Goal: Task Accomplishment & Management: Complete application form

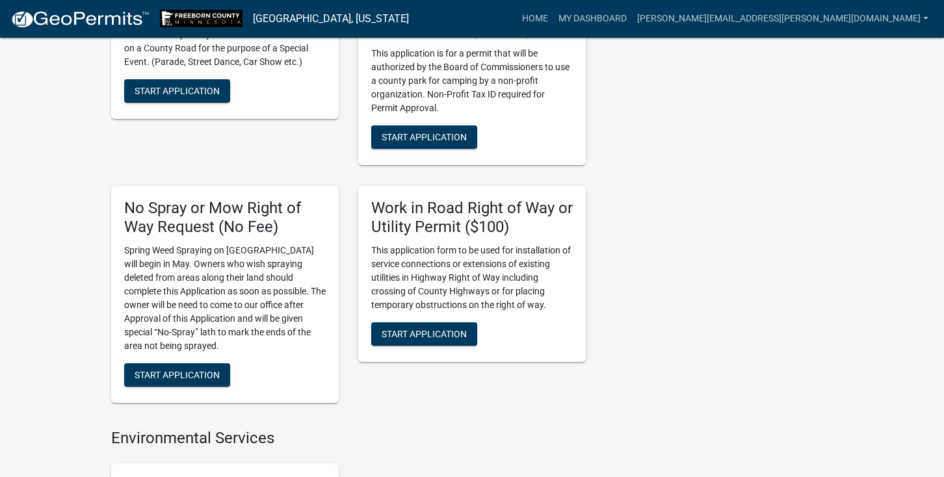
scroll to position [650, 0]
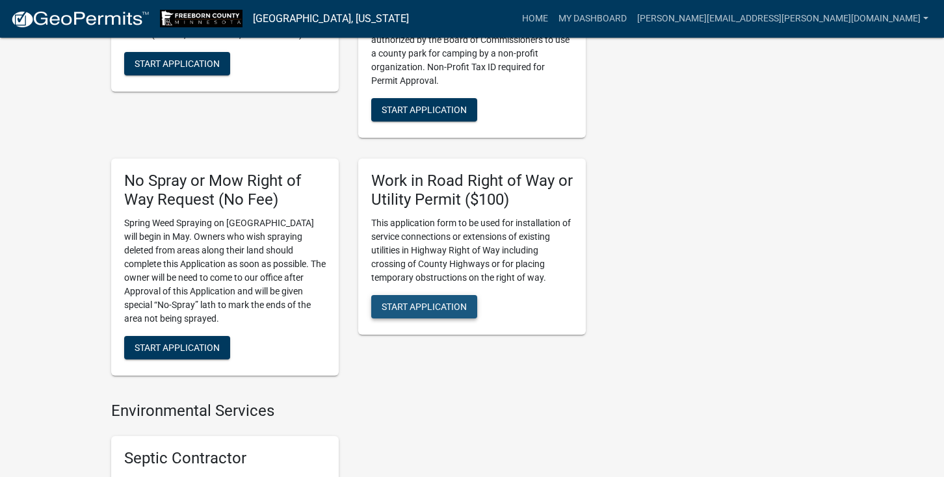
click at [435, 302] on span "Start Application" at bounding box center [424, 307] width 85 height 10
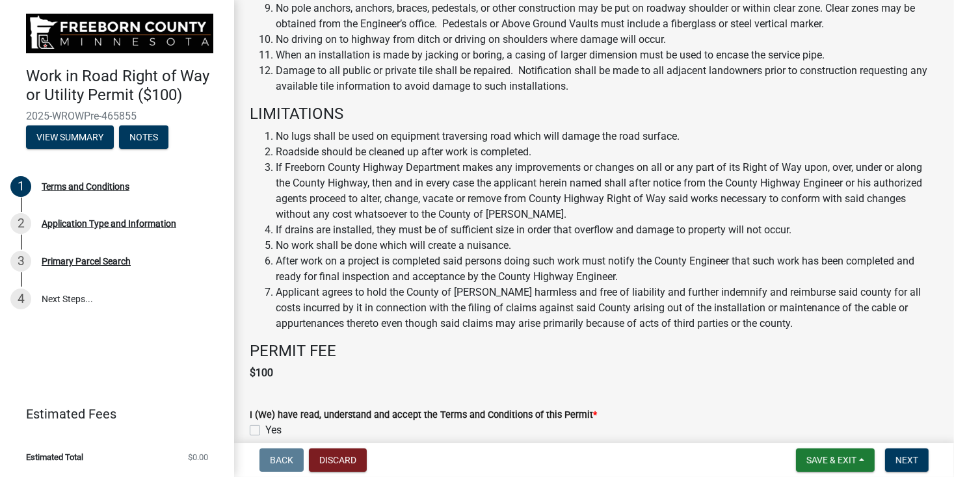
scroll to position [772, 0]
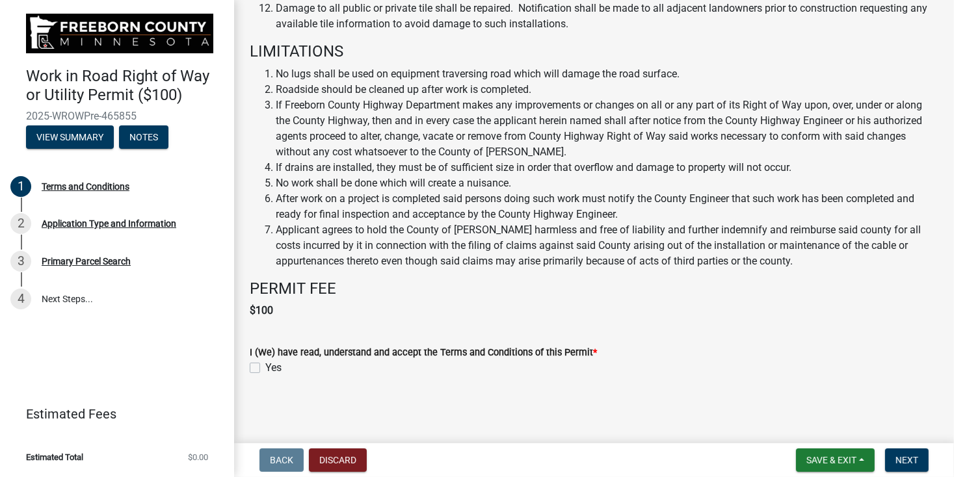
click at [265, 367] on label "Yes" at bounding box center [273, 368] width 16 height 16
click at [265, 367] on input "Yes" at bounding box center [269, 364] width 8 height 8
checkbox input "true"
click at [908, 460] on span "Next" at bounding box center [906, 460] width 23 height 10
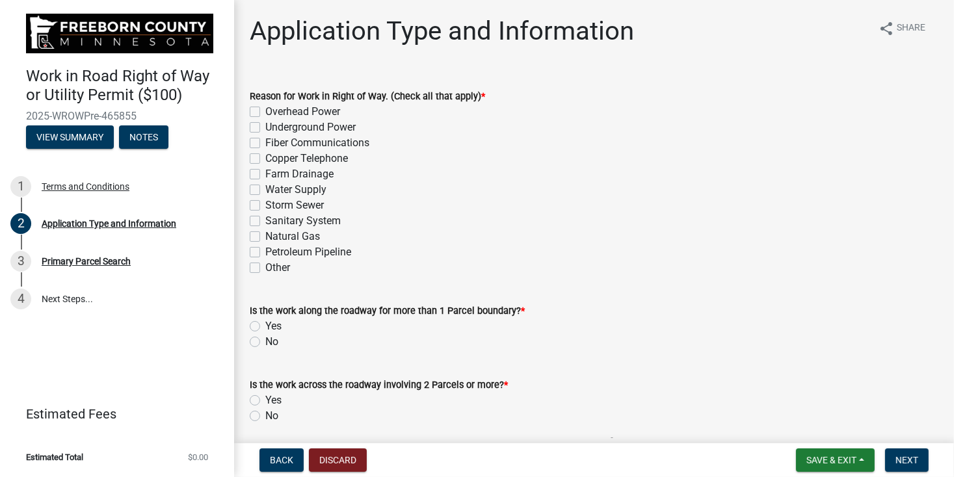
click at [265, 141] on label "Fiber Communications" at bounding box center [317, 143] width 104 height 16
click at [265, 141] on input "Fiber Communications" at bounding box center [269, 139] width 8 height 8
checkbox input "true"
checkbox input "false"
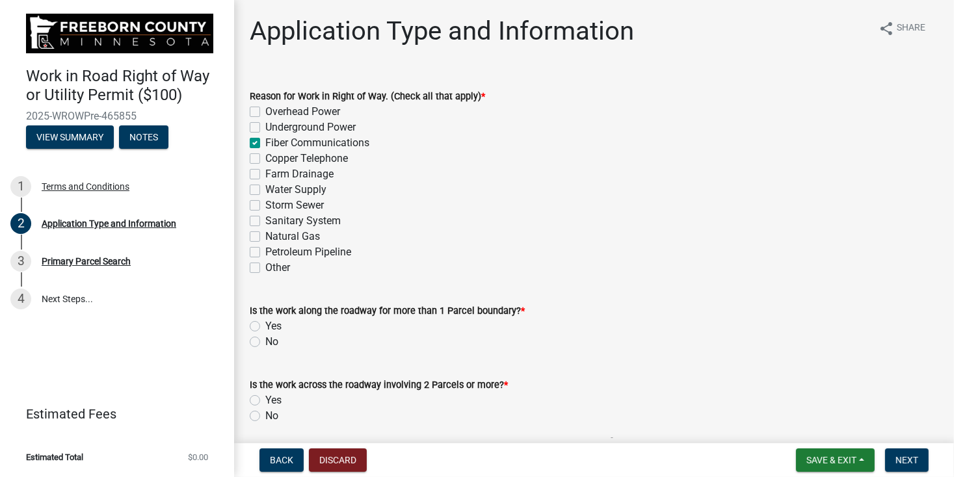
checkbox input "true"
checkbox input "false"
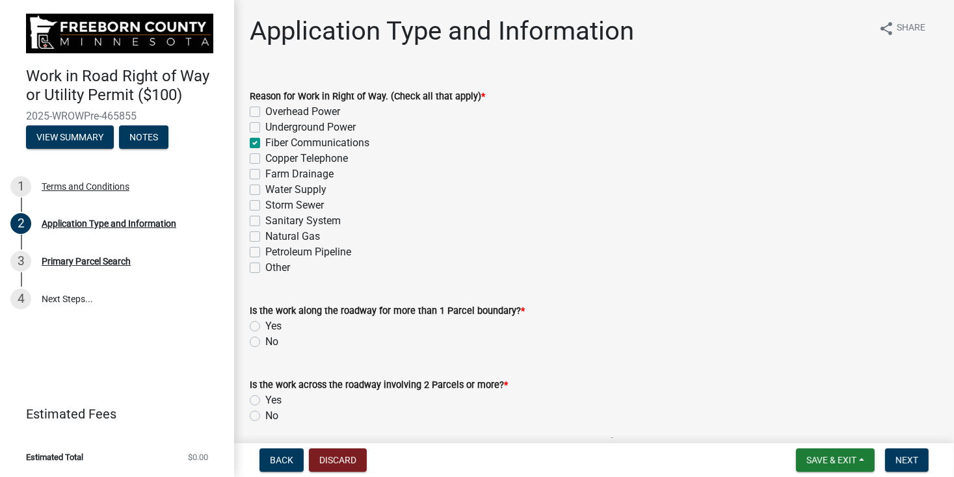
checkbox input "false"
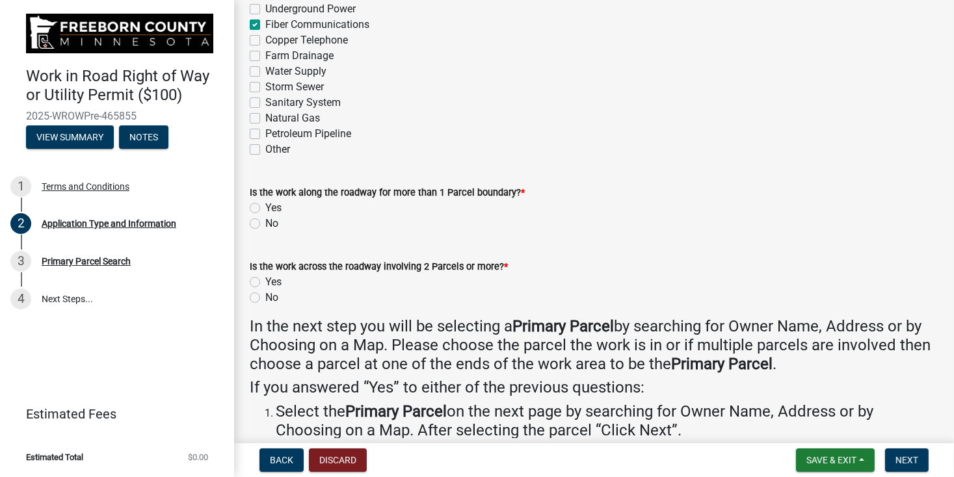
scroll to position [195, 0]
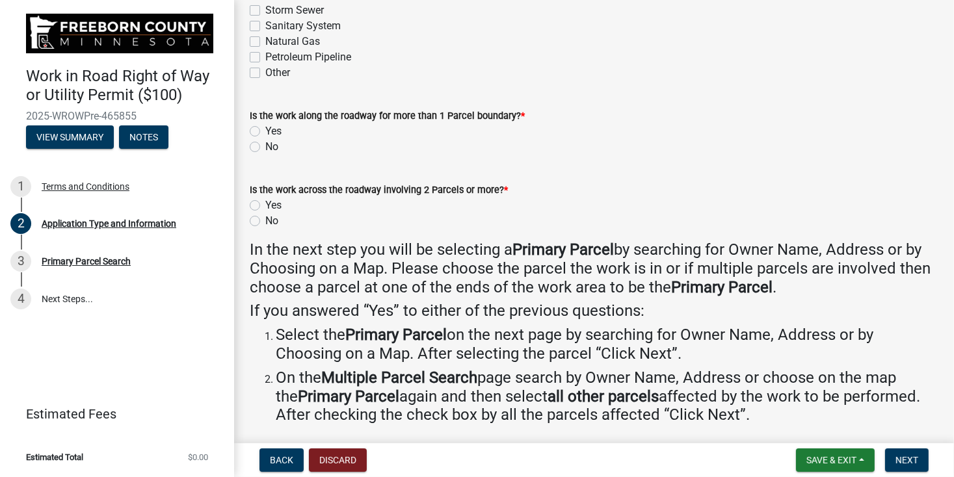
click at [265, 149] on label "No" at bounding box center [271, 147] width 13 height 16
click at [265, 148] on input "No" at bounding box center [269, 143] width 8 height 8
radio input "true"
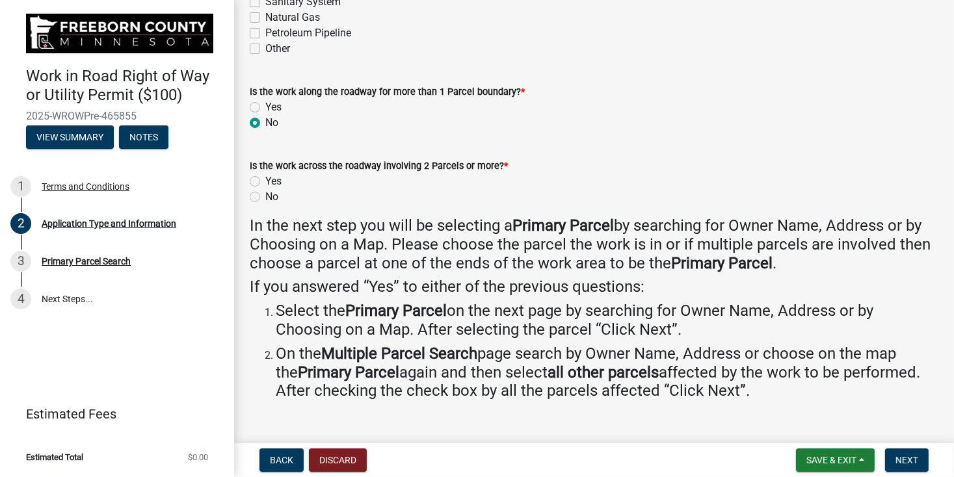
scroll to position [242, 0]
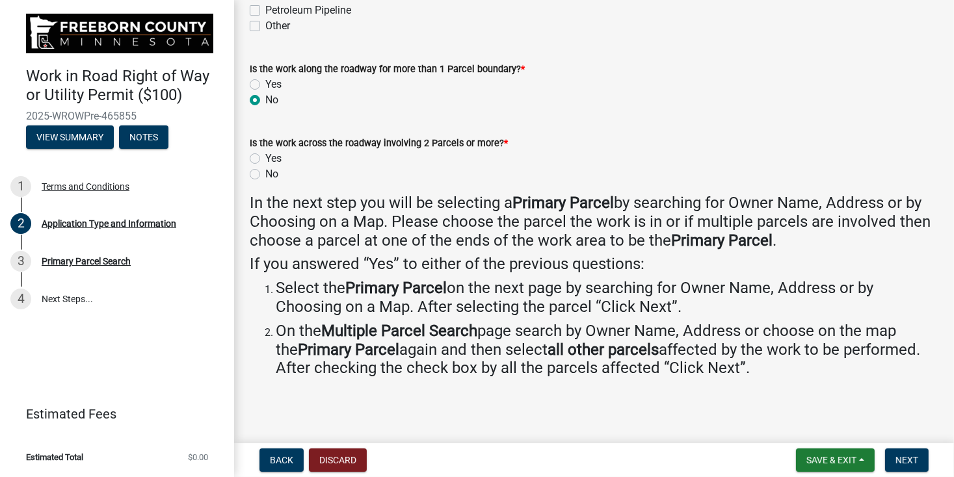
click at [265, 157] on label "Yes" at bounding box center [273, 159] width 16 height 16
click at [265, 157] on input "Yes" at bounding box center [269, 155] width 8 height 8
radio input "true"
click at [265, 83] on label "Yes" at bounding box center [273, 85] width 16 height 16
click at [265, 83] on input "Yes" at bounding box center [269, 81] width 8 height 8
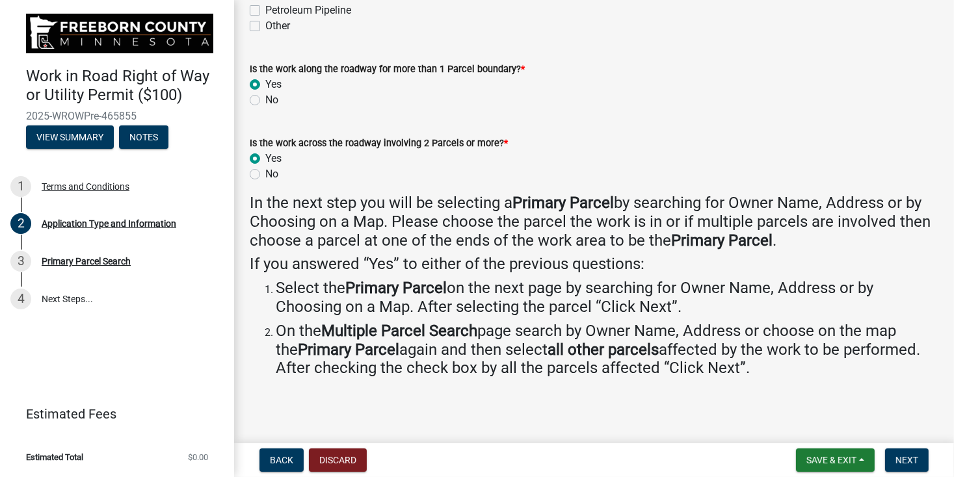
radio input "true"
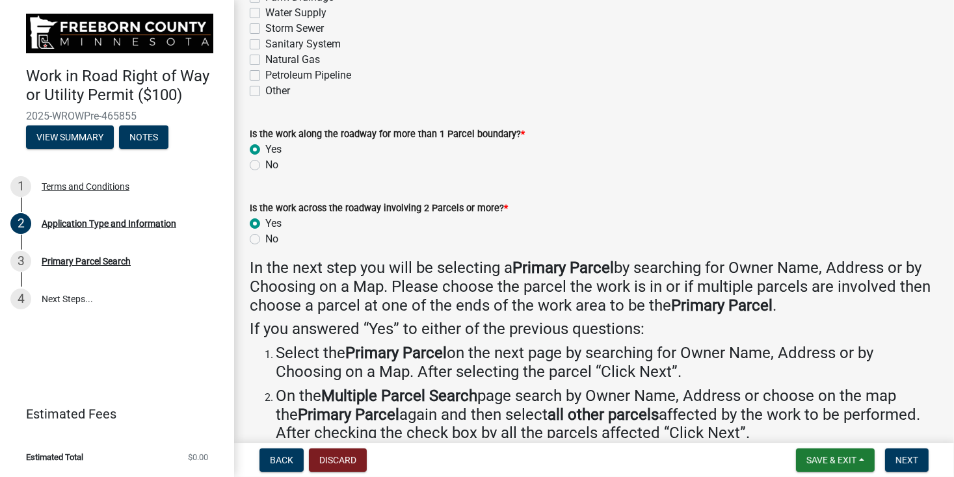
click at [444, 232] on div "No" at bounding box center [594, 239] width 688 height 16
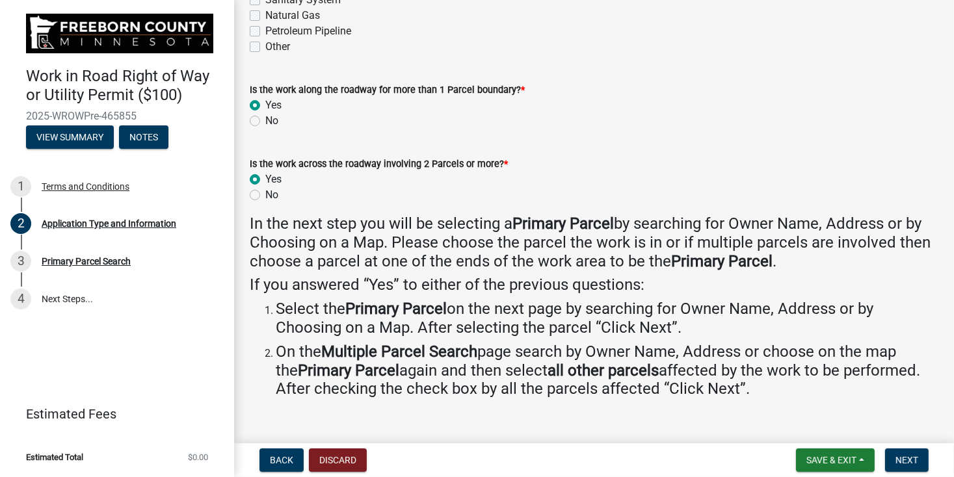
scroll to position [242, 0]
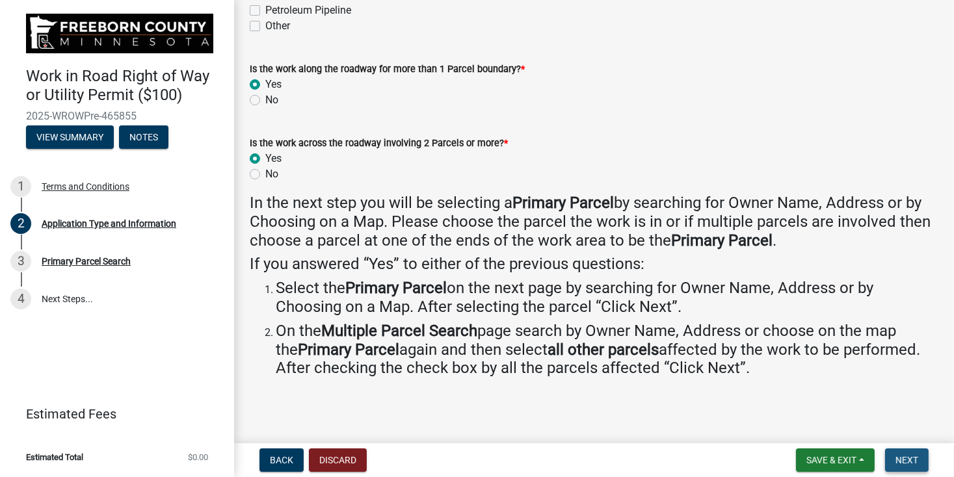
click at [904, 458] on span "Next" at bounding box center [906, 460] width 23 height 10
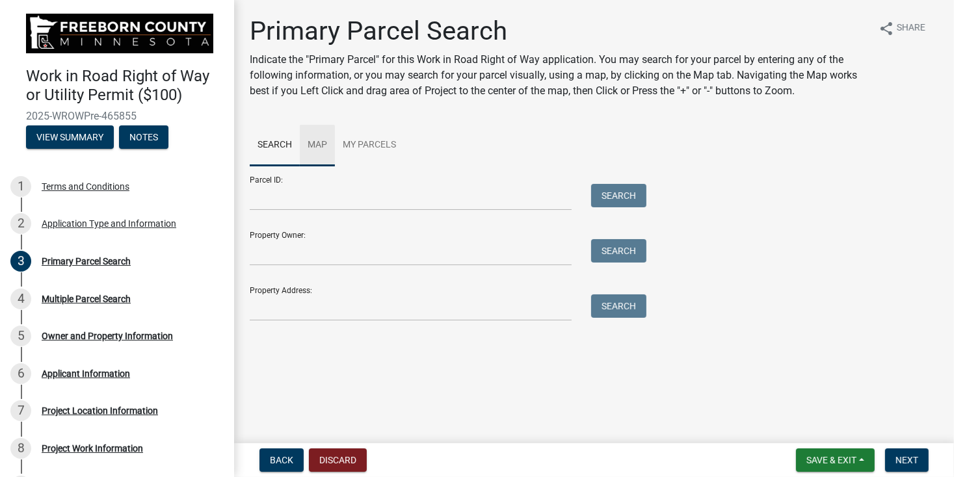
click at [320, 144] on link "Map" at bounding box center [317, 146] width 35 height 42
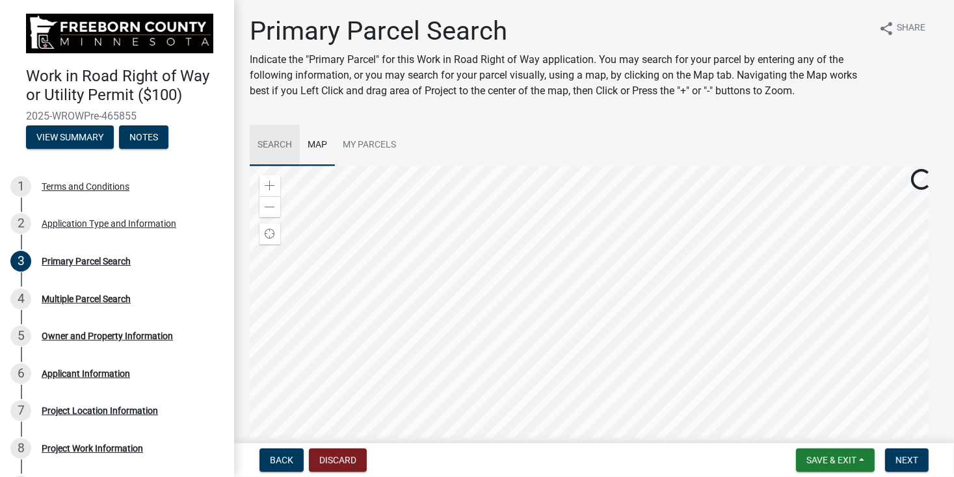
click at [276, 144] on link "Search" at bounding box center [275, 146] width 50 height 42
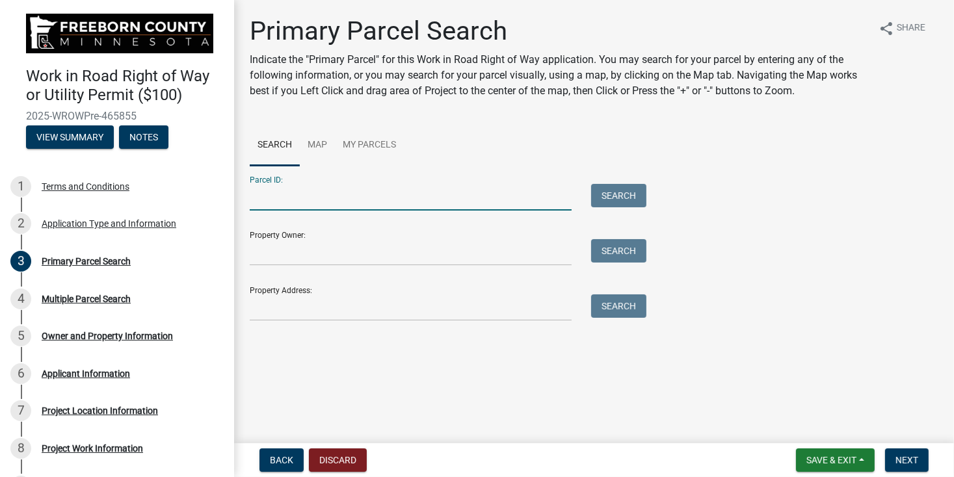
click at [300, 203] on input "Parcel ID:" at bounding box center [411, 197] width 322 height 27
click at [305, 199] on input "Parcel ID:" at bounding box center [411, 197] width 322 height 27
type input "070300120"
click at [607, 192] on button "Search" at bounding box center [618, 195] width 55 height 23
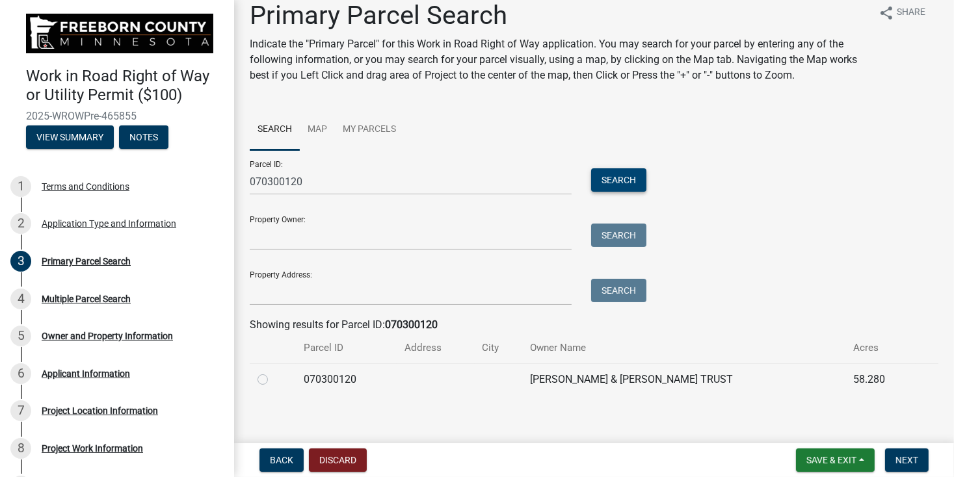
scroll to position [23, 0]
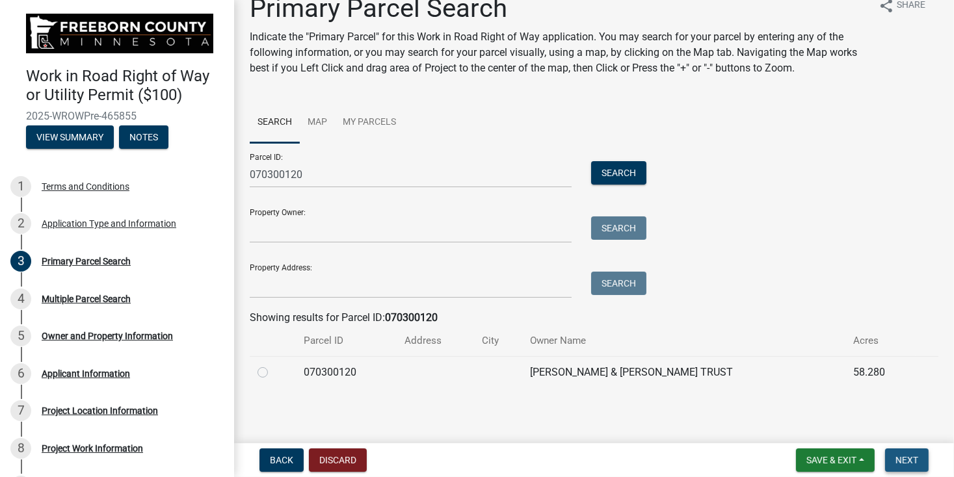
click at [907, 463] on span "Next" at bounding box center [906, 460] width 23 height 10
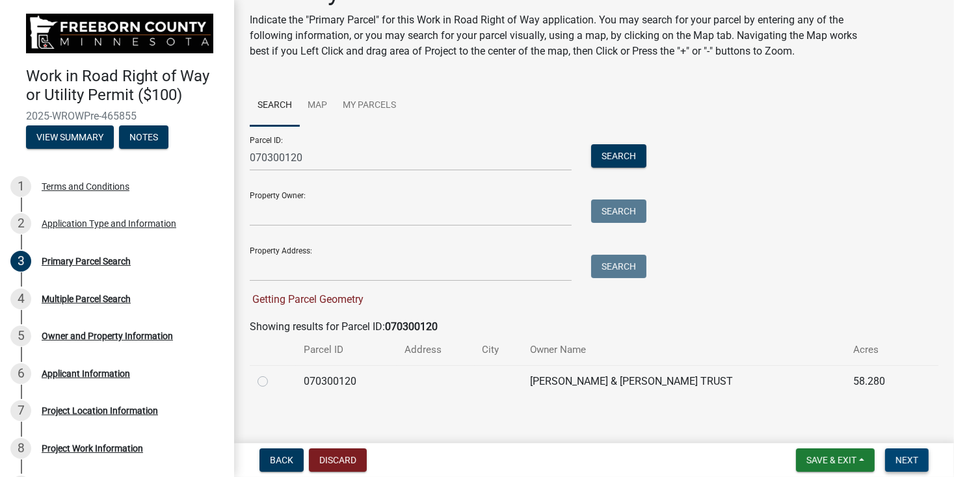
scroll to position [49, 0]
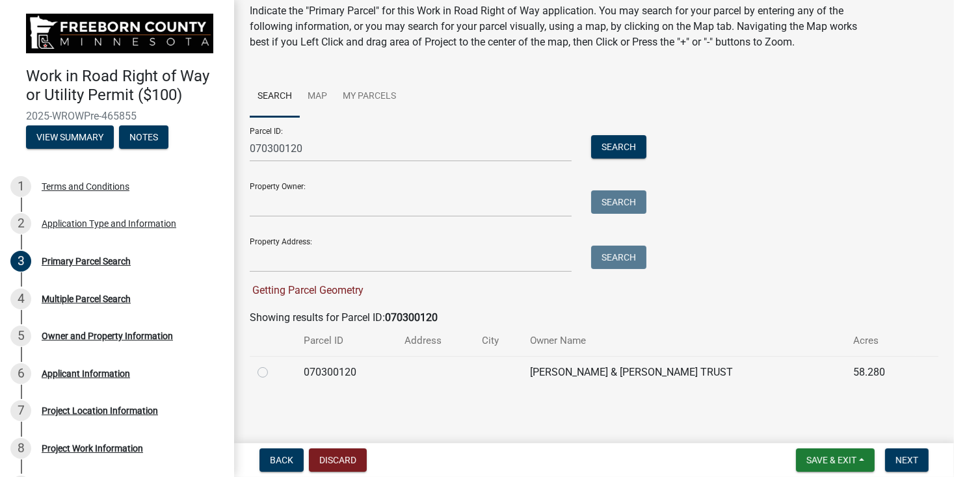
click at [273, 365] on label at bounding box center [273, 365] width 0 height 0
click at [273, 373] on input "radio" at bounding box center [277, 369] width 8 height 8
radio input "true"
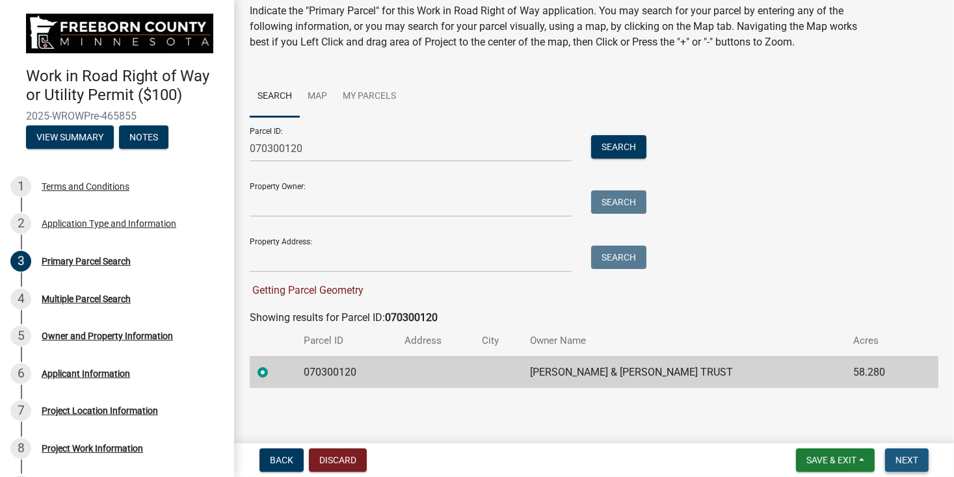
click at [902, 458] on span "Next" at bounding box center [906, 460] width 23 height 10
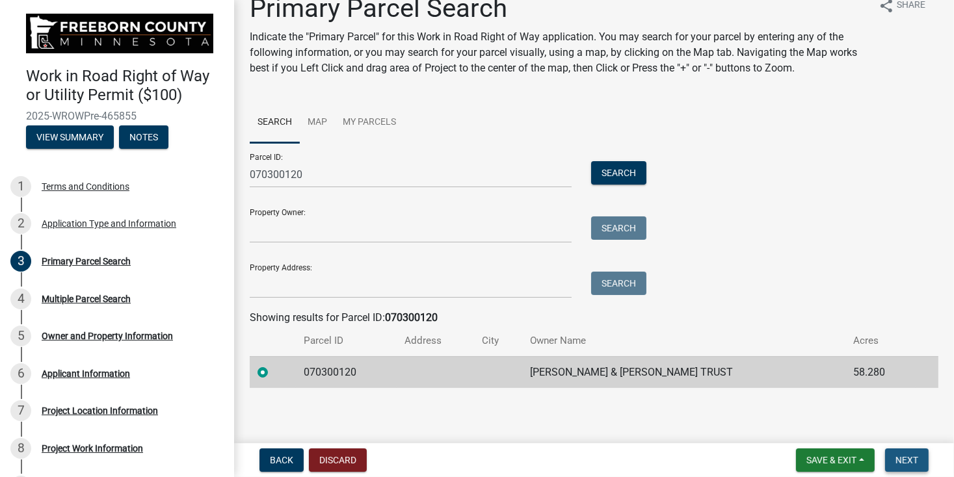
click at [900, 462] on span "Next" at bounding box center [906, 460] width 23 height 10
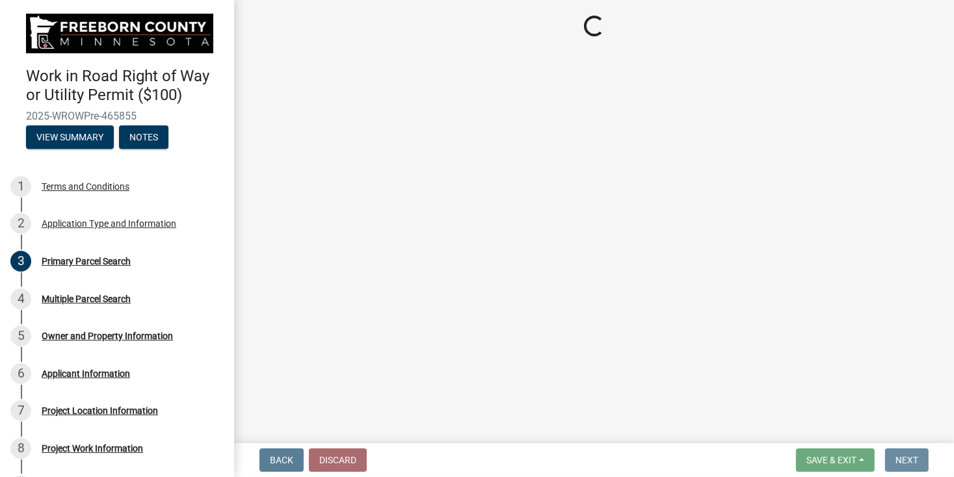
scroll to position [0, 0]
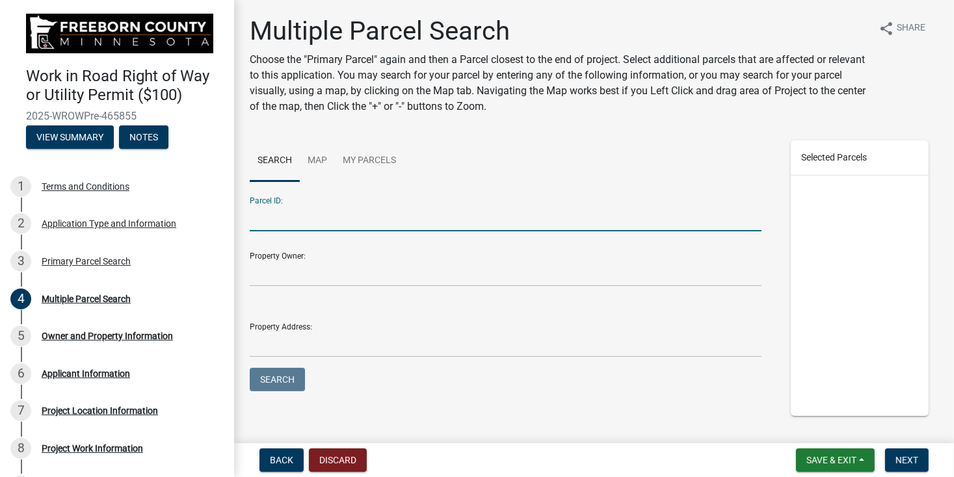
click at [293, 213] on input "Parcel ID:" at bounding box center [506, 218] width 512 height 27
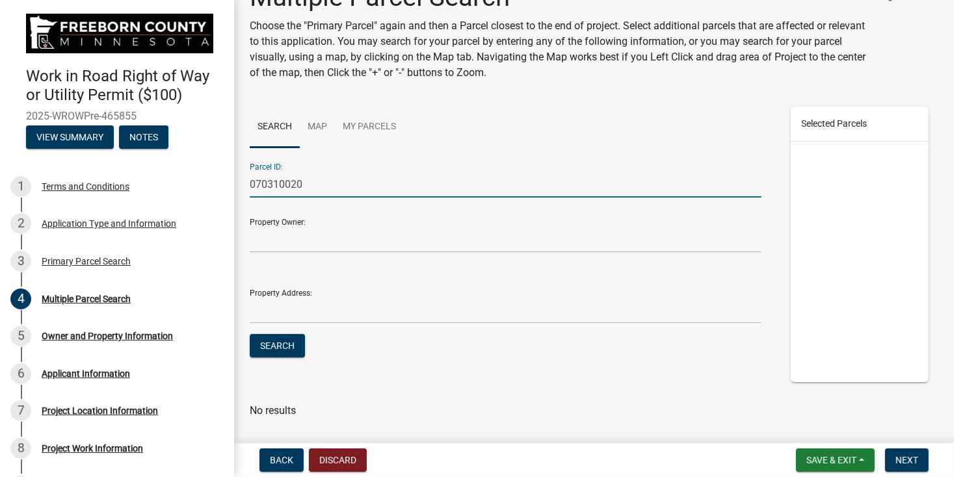
scroll to position [64, 0]
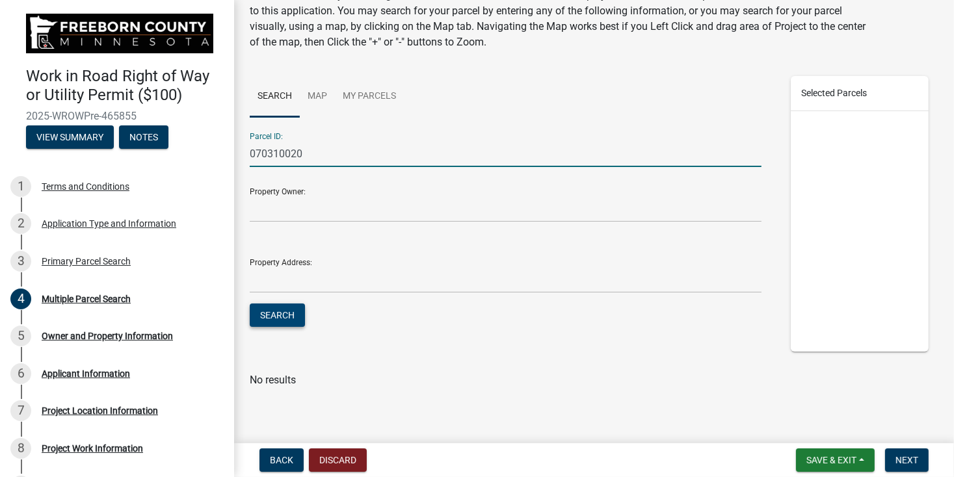
type input "070310020"
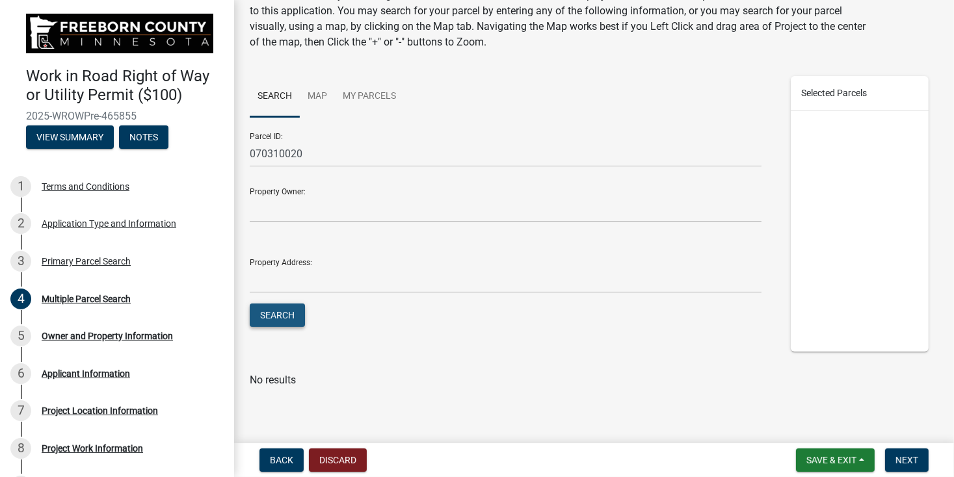
click at [287, 318] on button "Search" at bounding box center [277, 315] width 55 height 23
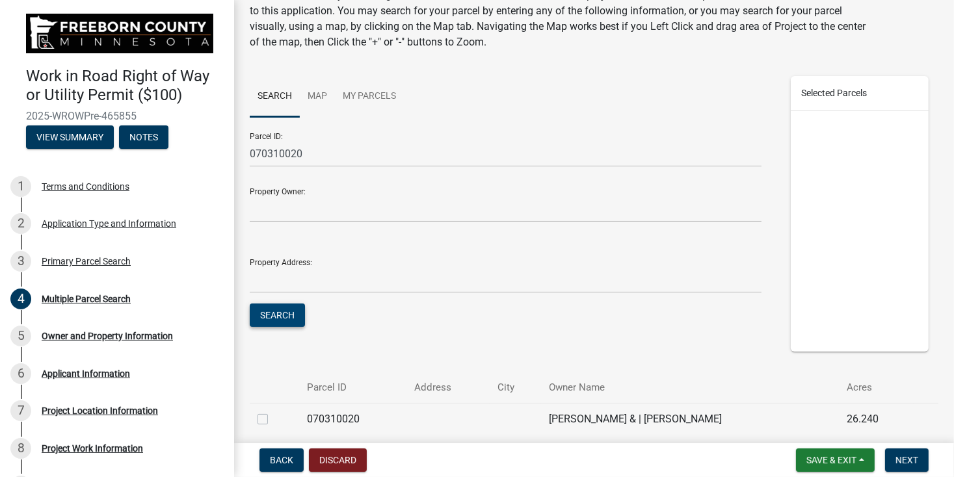
scroll to position [122, 0]
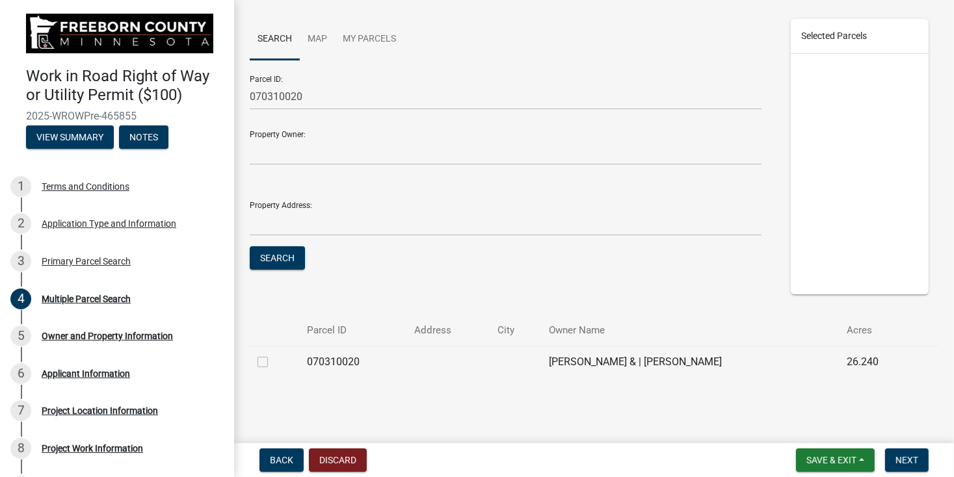
click at [273, 354] on label at bounding box center [273, 354] width 0 height 0
click at [273, 363] on input "checkbox" at bounding box center [277, 358] width 8 height 8
checkbox input "true"
click at [906, 458] on span "Next" at bounding box center [906, 460] width 23 height 10
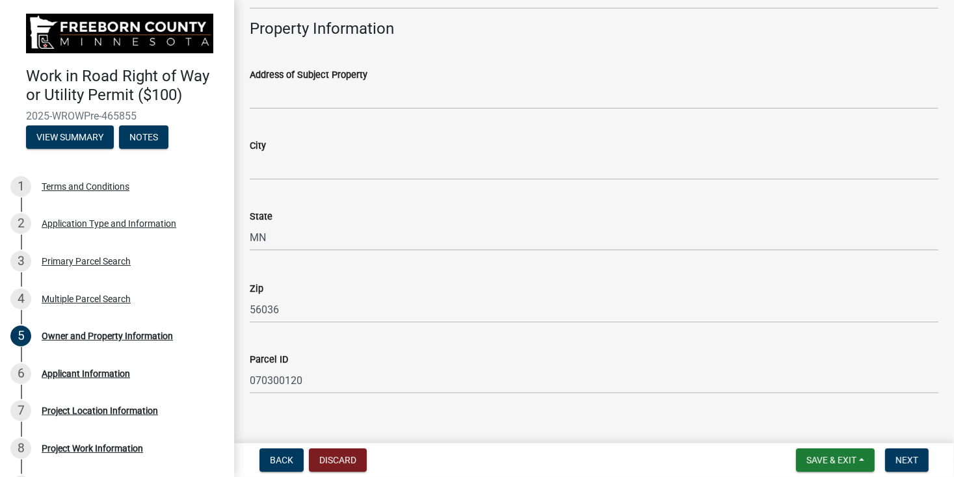
scroll to position [527, 0]
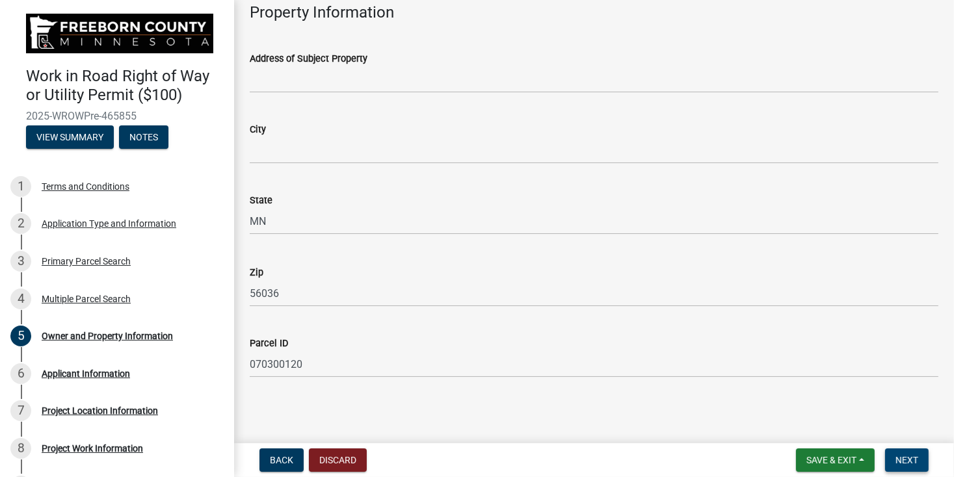
click at [914, 462] on span "Next" at bounding box center [906, 460] width 23 height 10
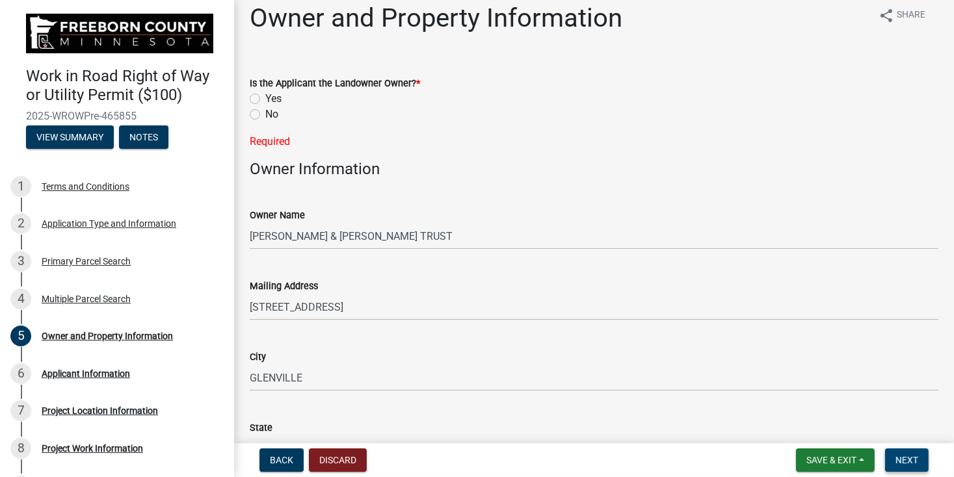
scroll to position [0, 0]
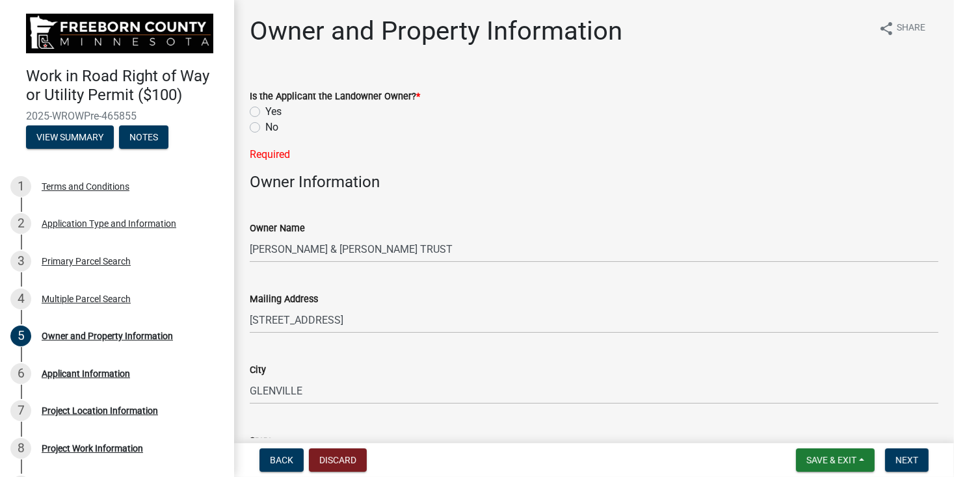
click at [265, 128] on label "No" at bounding box center [271, 128] width 13 height 16
click at [265, 128] on input "No" at bounding box center [269, 124] width 8 height 8
radio input "true"
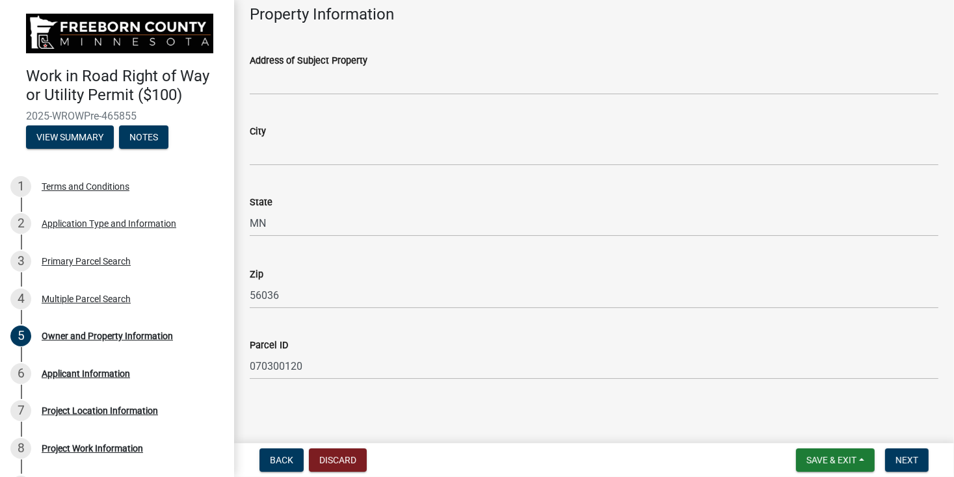
scroll to position [527, 0]
click at [913, 463] on span "Next" at bounding box center [906, 460] width 23 height 10
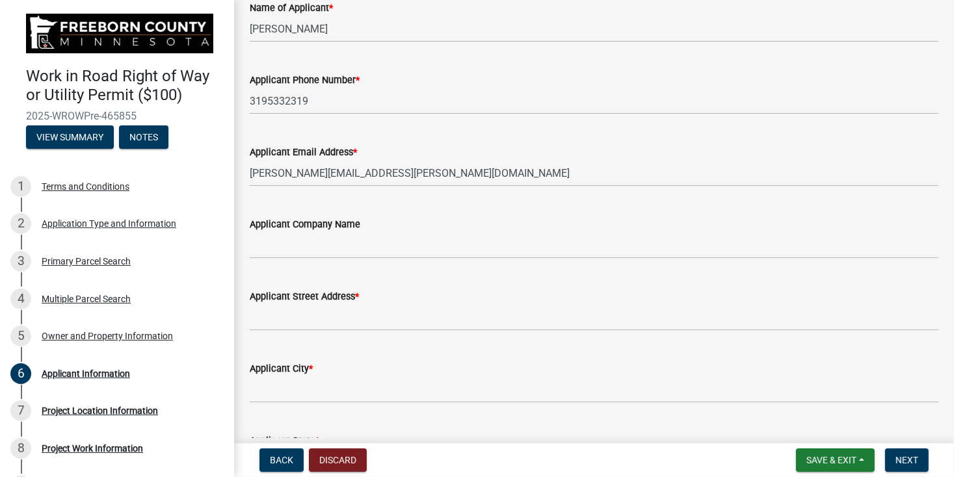
scroll to position [130, 0]
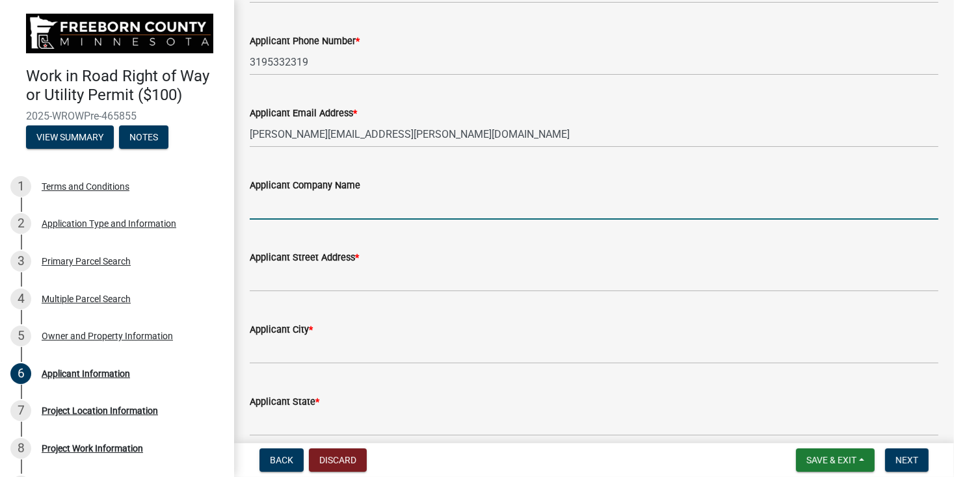
click at [376, 203] on input "Applicant Company Name" at bounding box center [594, 206] width 688 height 27
type input "Imon Communications LLC"
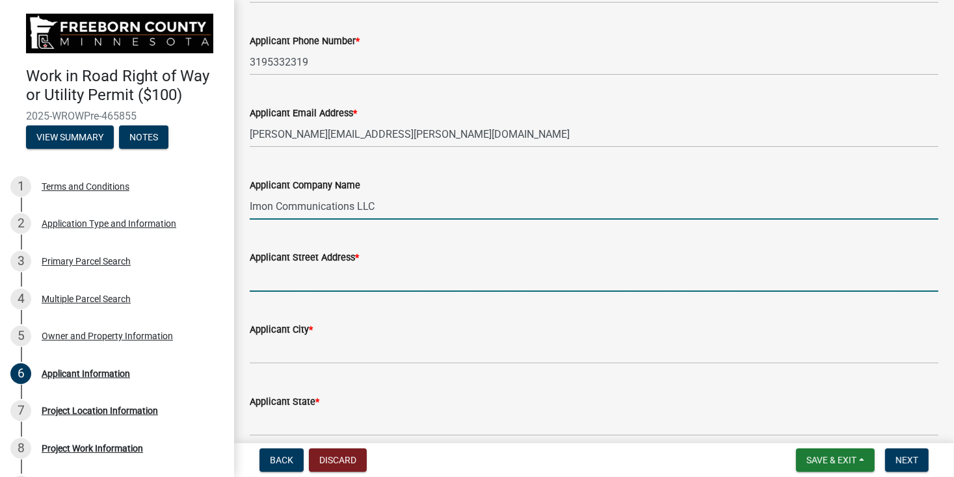
click at [297, 281] on input "Applicant Street Address *" at bounding box center [594, 278] width 688 height 27
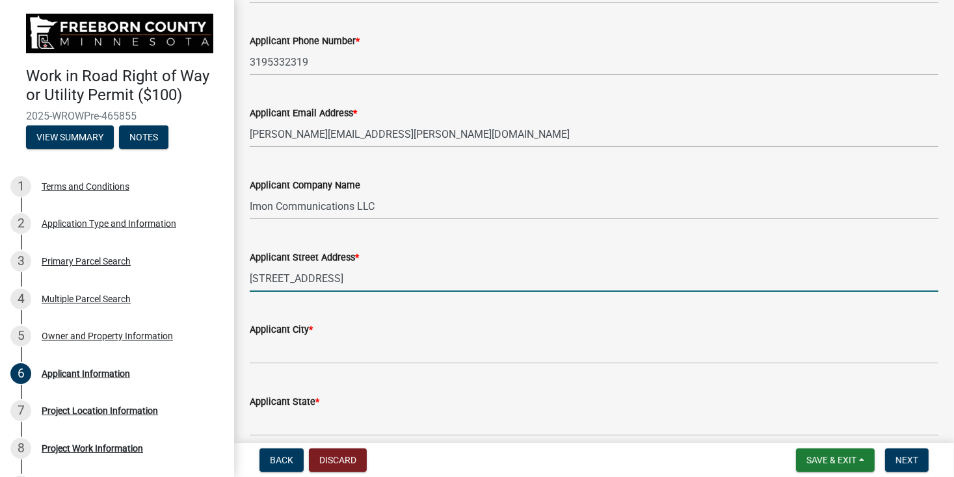
type input "[STREET_ADDRESS]"
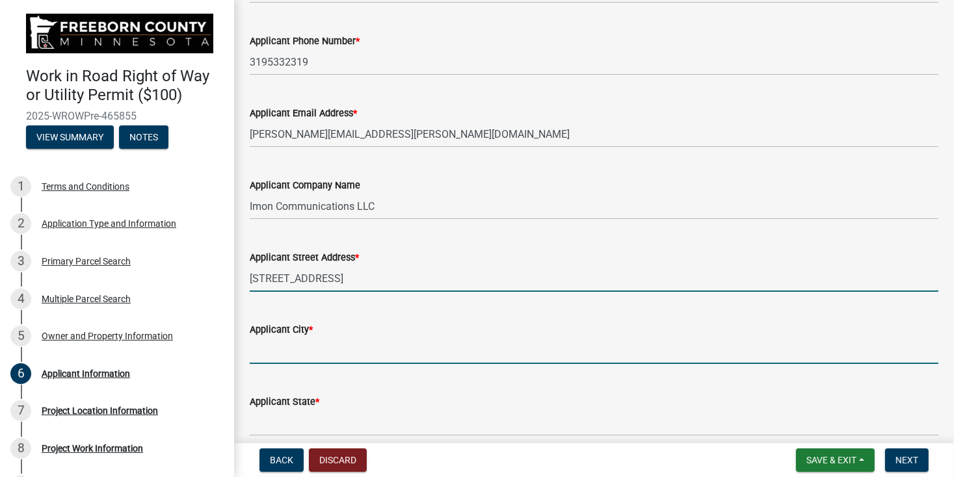
click at [346, 346] on input "Applicant City *" at bounding box center [594, 350] width 688 height 27
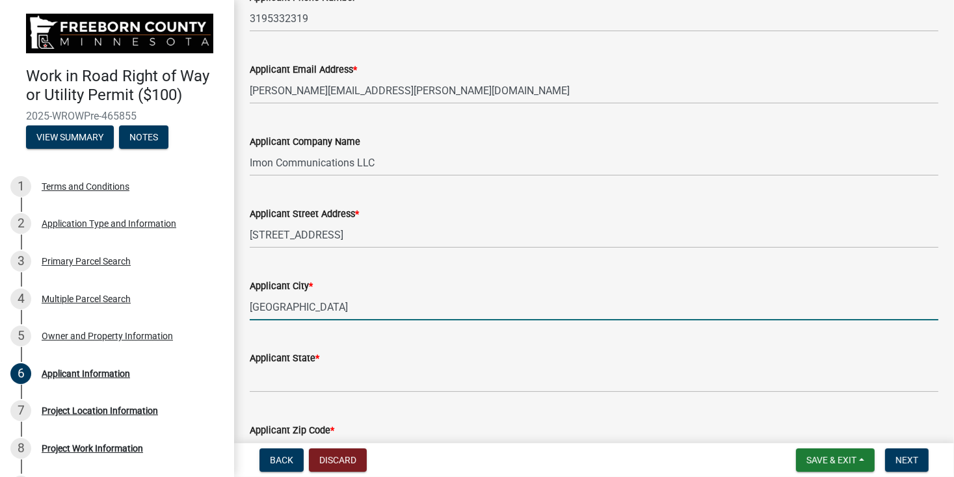
scroll to position [195, 0]
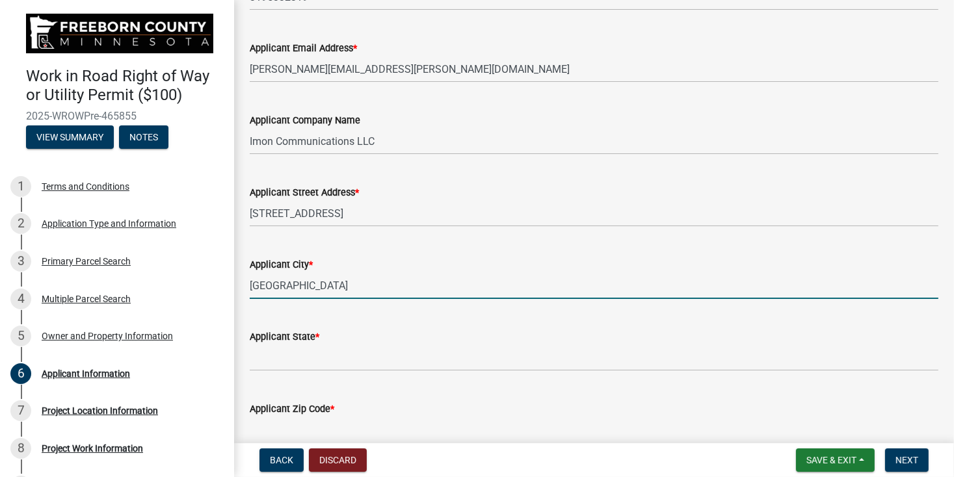
type input "[GEOGRAPHIC_DATA]"
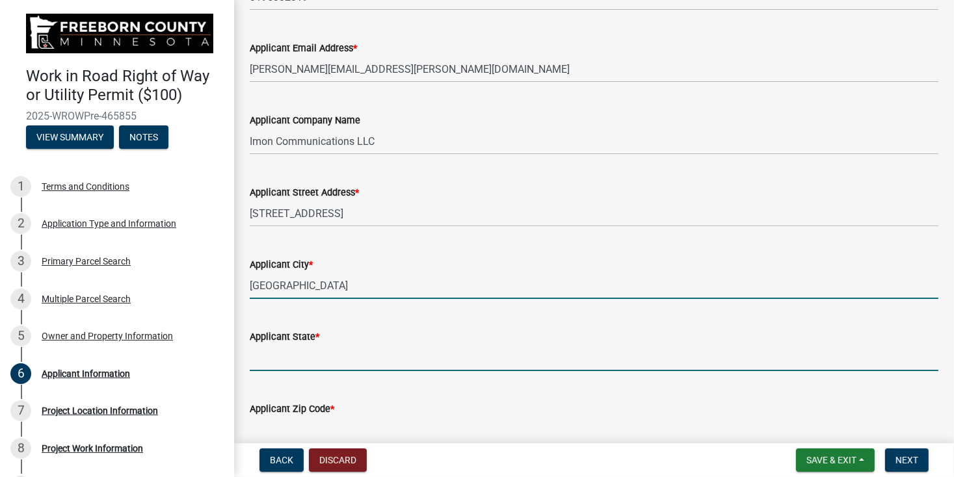
click at [374, 349] on input "Applicant State *" at bounding box center [594, 358] width 688 height 27
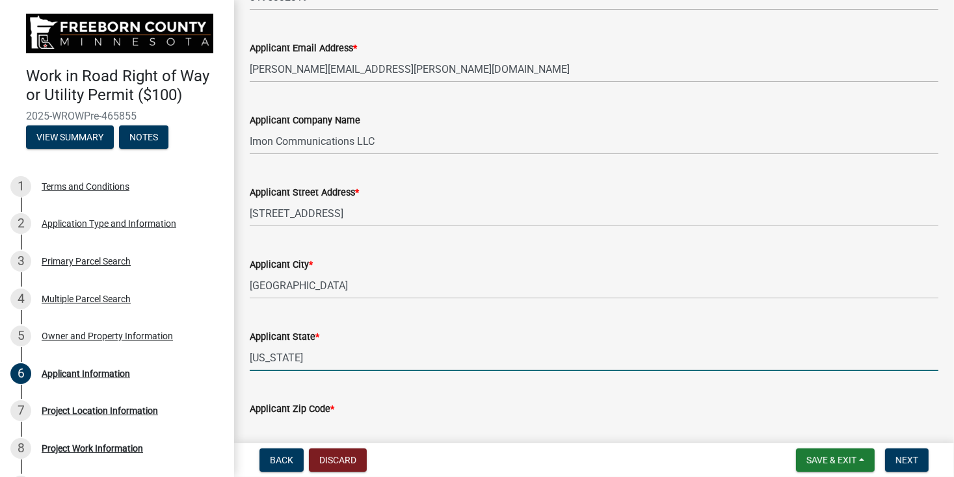
scroll to position [263, 0]
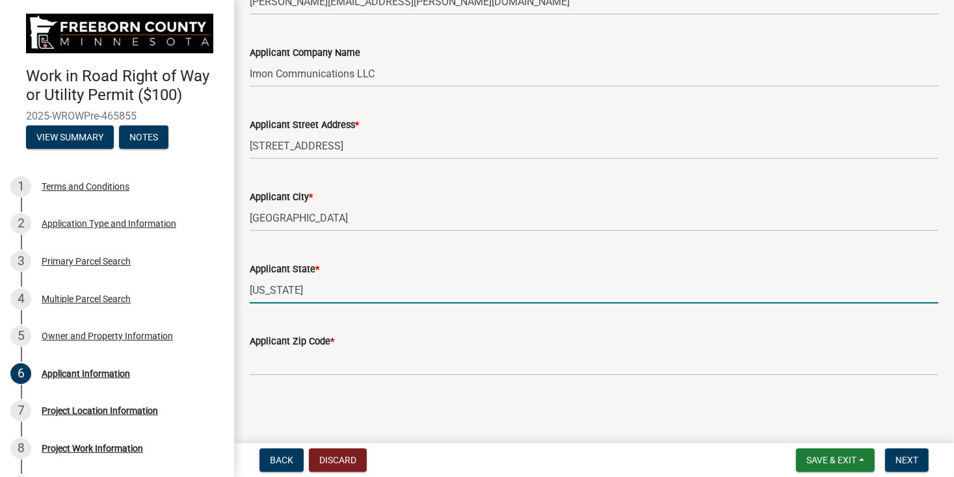
type input "[US_STATE]"
click at [343, 361] on input "Applicant Zip Code *" at bounding box center [594, 362] width 688 height 27
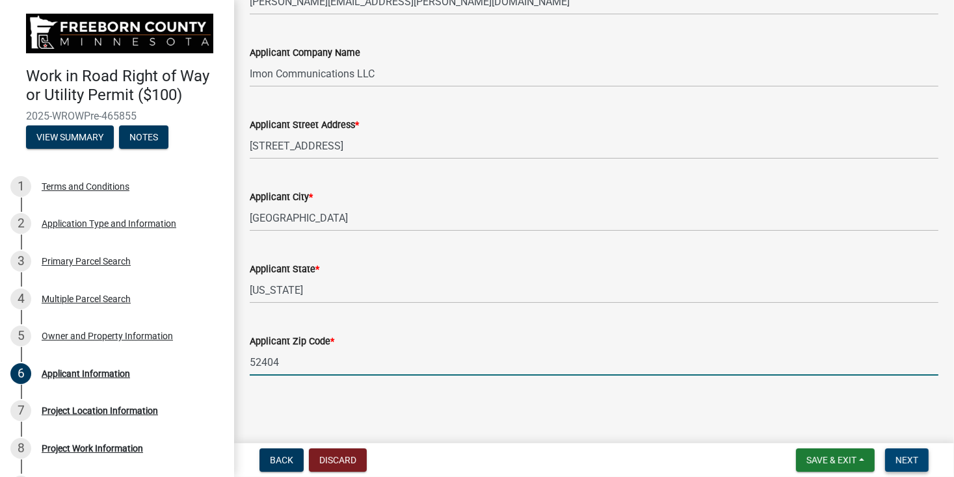
type input "52404"
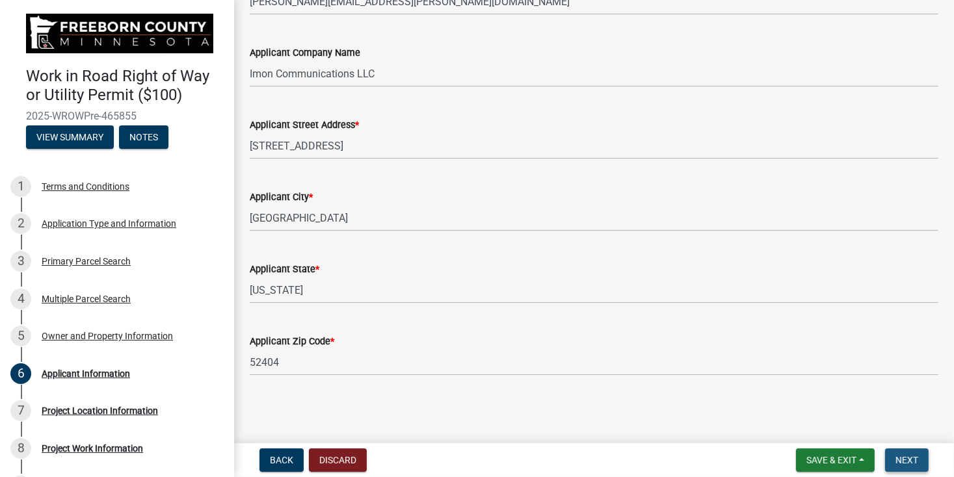
click at [904, 461] on span "Next" at bounding box center [906, 460] width 23 height 10
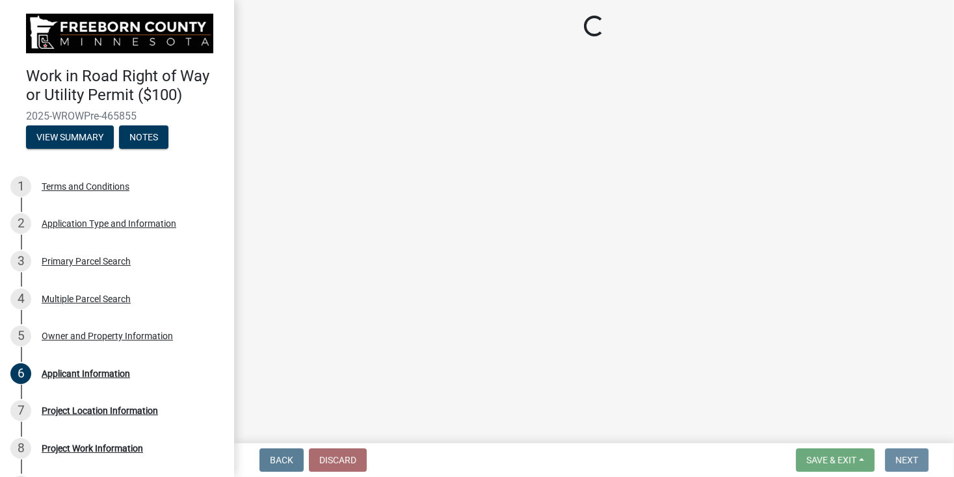
scroll to position [0, 0]
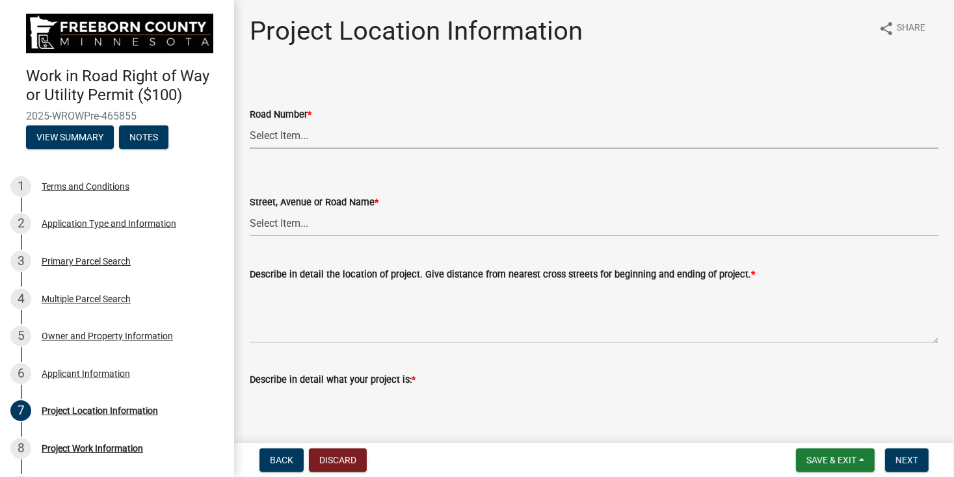
click at [314, 137] on select "Select Item... CSAH 001 CSAH 002 CSAH 003 CSAH 004 CSAH 005 CSAH 006 CSAH 007 C…" at bounding box center [594, 135] width 688 height 27
click at [315, 131] on select "Select Item... CSAH 001 CSAH 002 CSAH 003 CSAH 004 CSAH 005 CSAH 006 CSAH 007 C…" at bounding box center [594, 135] width 688 height 27
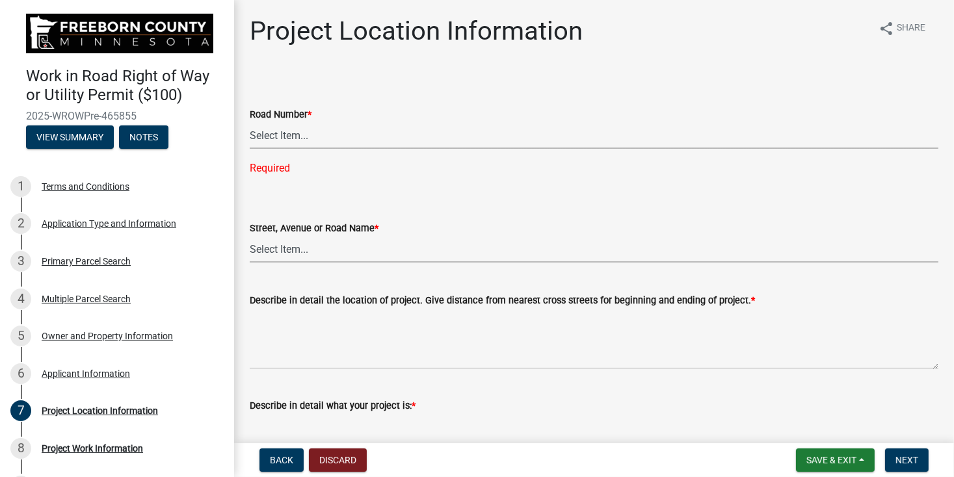
click at [287, 247] on select "Select Item... 1 AV 1 AV N 1 AV NE 1 AV NW 1 AV S 1 AV SE [GEOGRAPHIC_DATA] AV …" at bounding box center [594, 249] width 688 height 27
click at [250, 236] on select "Select Item... 1 AV 1 AV N 1 AV NE 1 AV NW 1 AV S 1 AV SE [GEOGRAPHIC_DATA] AV …" at bounding box center [594, 249] width 688 height 27
select select "82c2623a-de6c-4681-8b6f-6410c5b9e093"
click at [330, 134] on select "Select Item... CSAH 001 CSAH 002 CSAH 003 CSAH 004 CSAH 005 CSAH 006 CSAH 007 C…" at bounding box center [594, 135] width 688 height 27
click at [332, 131] on select "Select Item... CSAH 001 CSAH 002 CSAH 003 CSAH 004 CSAH 005 CSAH 006 CSAH 007 C…" at bounding box center [594, 135] width 688 height 27
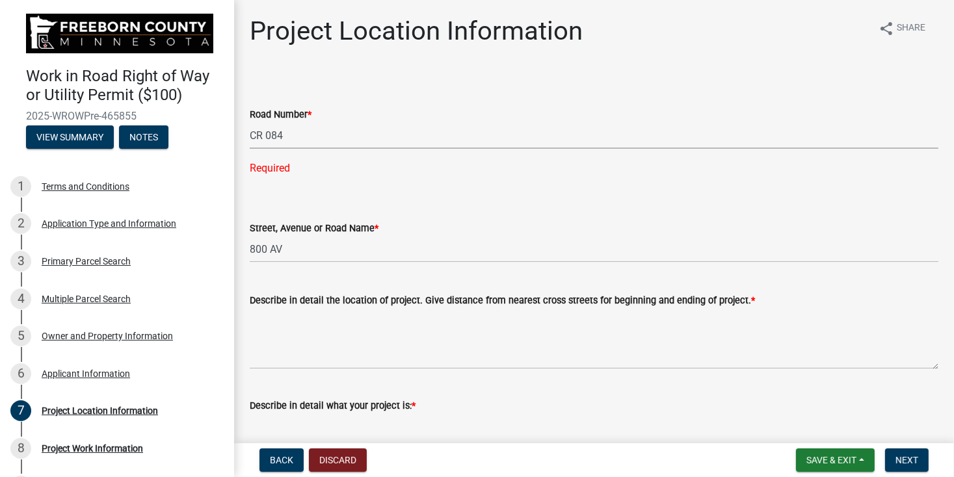
click at [250, 122] on select "Select Item... CSAH 001 CSAH 002 CSAH 003 CSAH 004 CSAH 005 CSAH 006 CSAH 007 C…" at bounding box center [594, 135] width 688 height 27
select select "423e77f9-a462-4762-99dc-5d0227e85797"
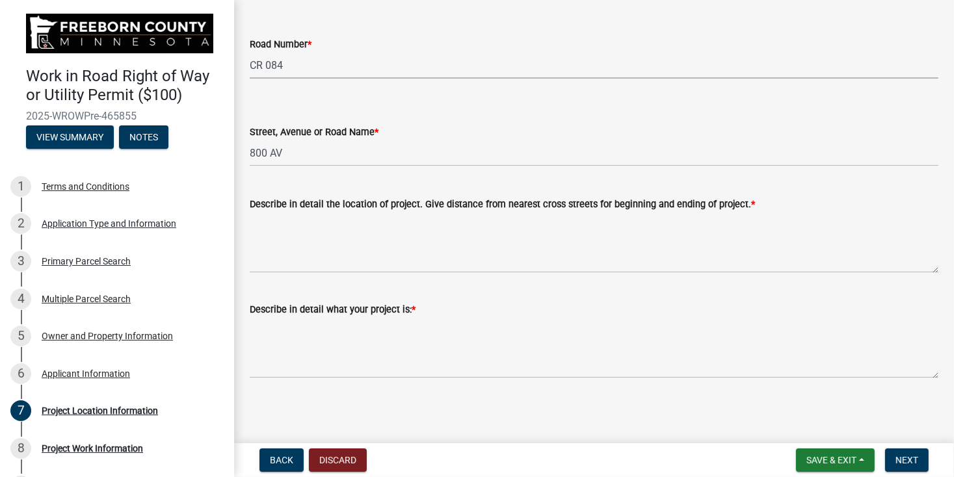
scroll to position [71, 0]
click at [306, 215] on textarea "Describe in detail the location of project. Give distance from nearest cross st…" at bounding box center [594, 241] width 688 height 61
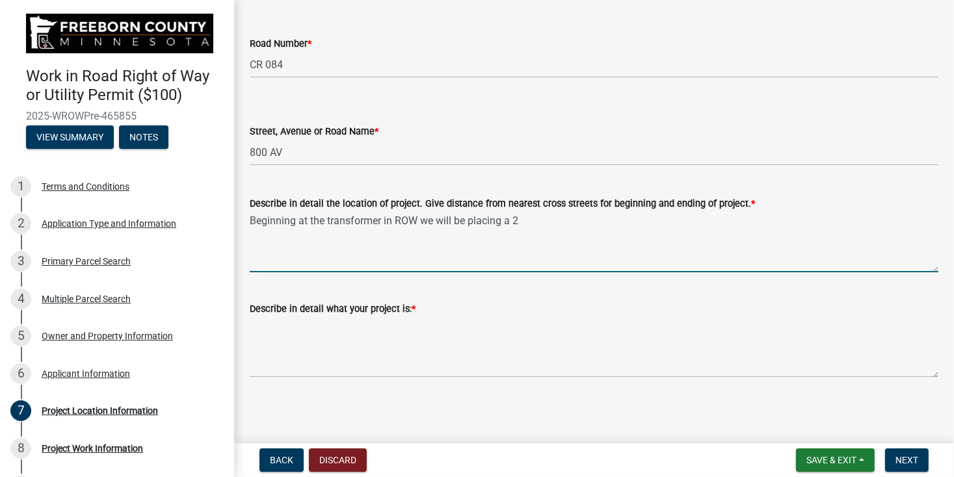
click at [527, 225] on textarea "Beginning at the transformer in ROW we will be placing a 2" at bounding box center [594, 241] width 688 height 61
click at [547, 222] on textarea "Beginning at the transformer in ROW we will be placing a Cabinet for a regenera…" at bounding box center [594, 241] width 688 height 61
click at [768, 227] on textarea "Beginning at the transformer in ROW we will be placing a Cabinet south of for a…" at bounding box center [594, 241] width 688 height 61
click at [381, 220] on textarea "Beginning at the transformer approximately 190' north along the west side of [G…" at bounding box center [594, 241] width 688 height 61
click at [417, 222] on textarea "Placing a climate-controlled cabinet approximately 190' north along the west si…" at bounding box center [594, 241] width 688 height 61
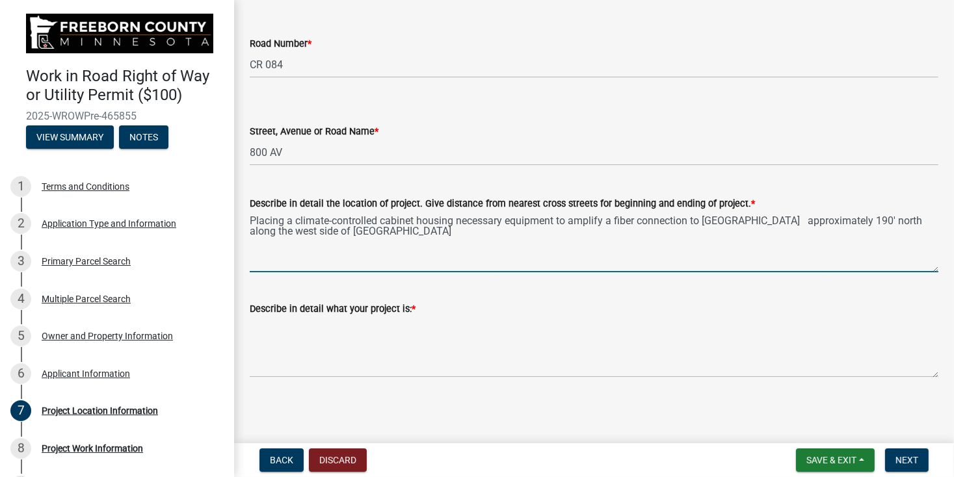
click at [874, 222] on textarea "Placing a climate-controlled cabinet housing necessary equipment to amplify a f…" at bounding box center [594, 241] width 688 height 61
click at [449, 230] on textarea "Placing a climate-controlled cabinet housing necessary equipment to amplify a f…" at bounding box center [594, 241] width 688 height 61
click at [455, 232] on textarea "Placing a climate-controlled cabinet housing necessary equipment to amplify a f…" at bounding box center [594, 241] width 688 height 61
drag, startPoint x: 487, startPoint y: 236, endPoint x: 502, endPoint y: 257, distance: 26.5
click at [488, 239] on textarea "Placing a climate-controlled cabinet housing necessary equipment to amplify a f…" at bounding box center [594, 241] width 688 height 61
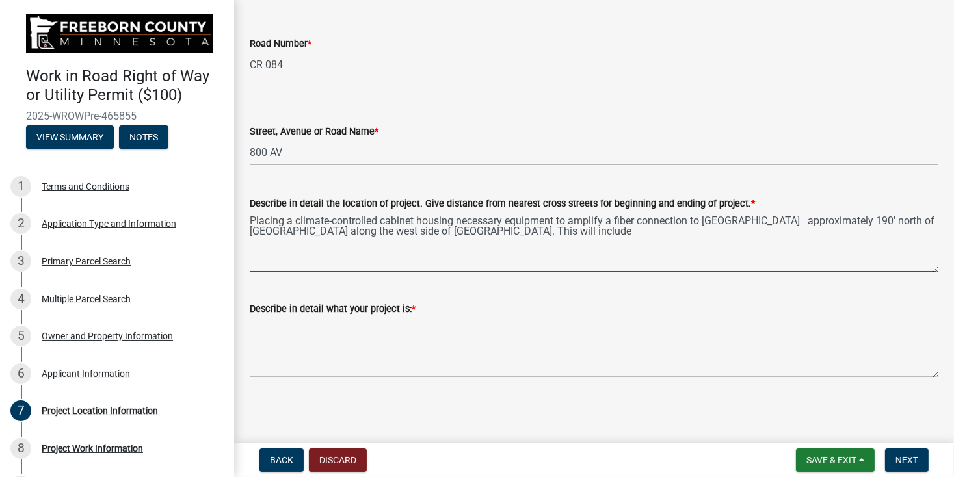
drag, startPoint x: 528, startPoint y: 229, endPoint x: 541, endPoint y: 240, distance: 16.6
click at [528, 229] on textarea "Placing a climate-controlled cabinet housing necessary equipment to amplify a f…" at bounding box center [594, 241] width 688 height 61
drag, startPoint x: 711, startPoint y: 236, endPoint x: 784, endPoint y: 243, distance: 73.8
click at [720, 235] on textarea "Placing a climate-controlled cabinet housing necessary equipment to amplify a f…" at bounding box center [594, 241] width 688 height 61
click at [820, 236] on textarea "Placing a climate-controlled cabinet housing necessary equipment to amplify a f…" at bounding box center [594, 241] width 688 height 61
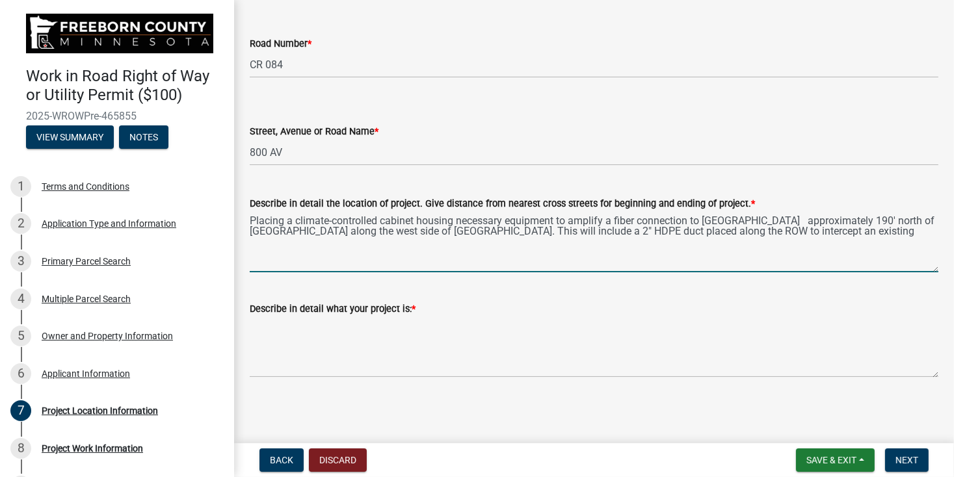
click at [752, 220] on textarea "Placing a climate-controlled cabinet housing necessary equipment to amplify a f…" at bounding box center [594, 241] width 688 height 61
click at [758, 222] on textarea "Placing a climate-controlled cabinet housing necessary equipment to amplify a f…" at bounding box center [594, 241] width 688 height 61
click at [304, 234] on textarea "Placing a climate-controlled cabinet housing necessary equipment to amplify a f…" at bounding box center [594, 241] width 688 height 61
click at [796, 235] on textarea "Placing a climate-controlled cabinet housing necessary equipment to amplify a f…" at bounding box center [594, 241] width 688 height 61
click at [415, 219] on textarea "Placing a climate-controlled cabinet housing necessary equipment to amplify a f…" at bounding box center [594, 241] width 688 height 61
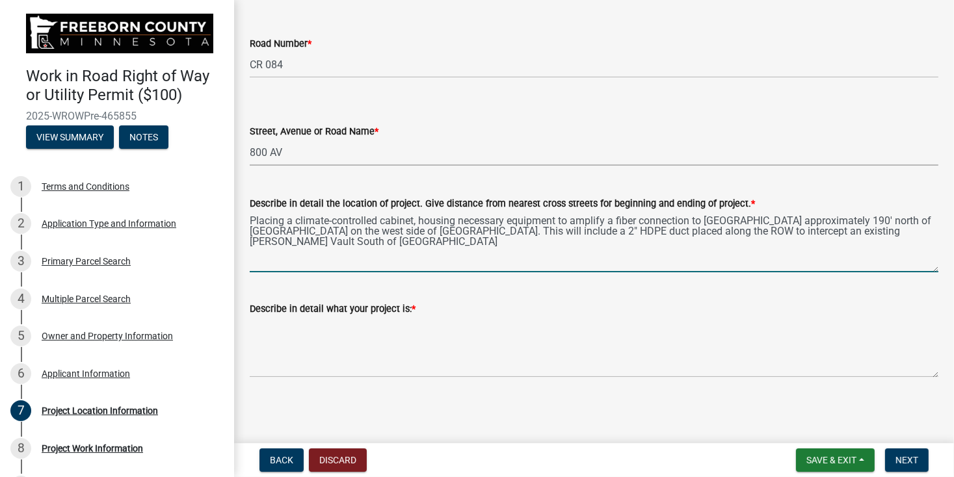
click at [539, 140] on select "Select Item... 1 AV 1 AV N 1 AV NE 1 AV NW 1 AV S 1 AV SE [GEOGRAPHIC_DATA] AV …" at bounding box center [594, 152] width 688 height 27
click at [209, 138] on div "Work in Road Right of Way or Utility Permit ($100) 2025-WROWPre-465855 View Sum…" at bounding box center [116, 105] width 213 height 96
click at [664, 231] on textarea "Placing a climate-controlled cabinet, housing necessary equipment to amplify a …" at bounding box center [594, 241] width 688 height 61
click at [366, 242] on textarea "Placing a climate-controlled cabinet, housing necessary equipment to amplify a …" at bounding box center [594, 241] width 688 height 61
click at [466, 245] on textarea "Placing a climate-controlled cabinet, housing necessary equipment to amplify a …" at bounding box center [594, 241] width 688 height 61
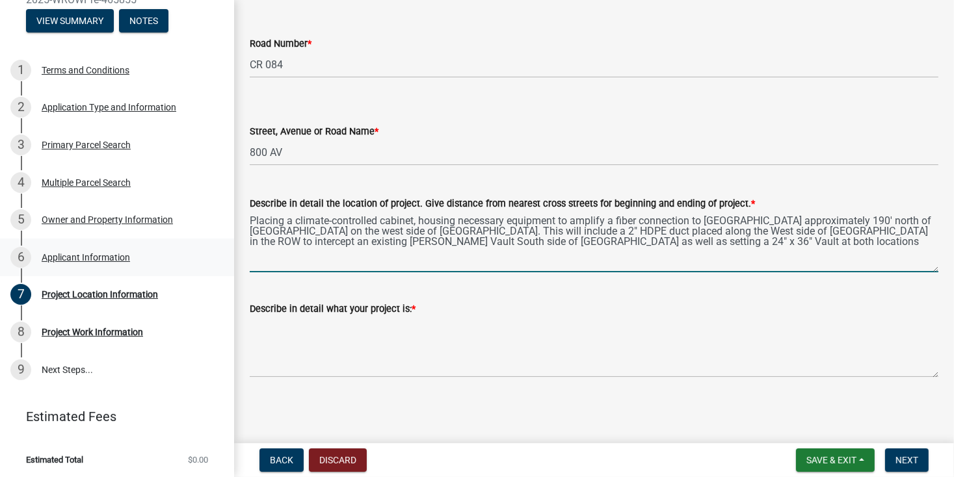
scroll to position [117, 0]
click at [842, 231] on textarea "Placing a climate-controlled cabinet, housing necessary equipment to amplify a …" at bounding box center [594, 241] width 688 height 61
click at [595, 240] on textarea "Placing a climate-controlled cabinet, housing necessary equipment to amplify a …" at bounding box center [594, 241] width 688 height 61
click at [842, 230] on textarea "Placing a climate-controlled cabinet, housing necessary equipment to amplify a …" at bounding box center [594, 241] width 688 height 61
click at [323, 241] on textarea "Placing a climate-controlled cabinet, housing necessary equipment to amplify a …" at bounding box center [594, 241] width 688 height 61
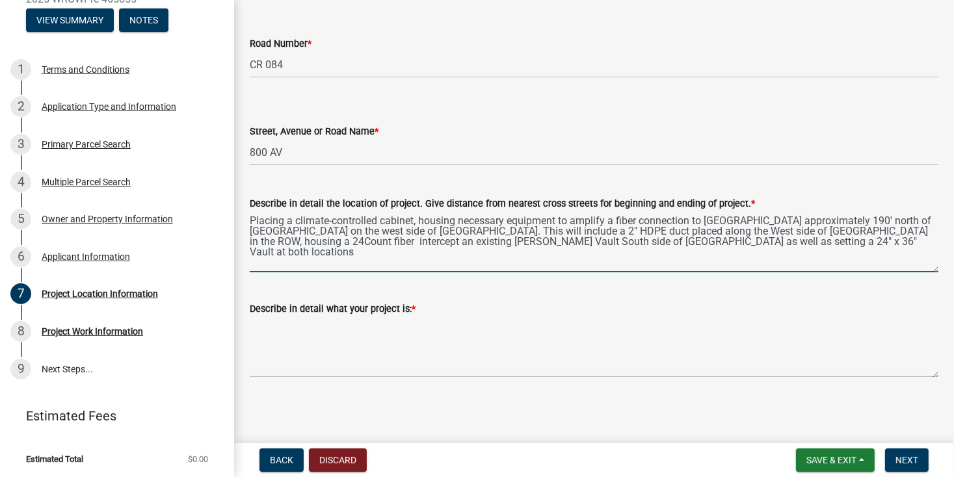
drag, startPoint x: 340, startPoint y: 245, endPoint x: 564, endPoint y: 307, distance: 232.2
click at [564, 307] on div "Describe in detail what your project is: *" at bounding box center [594, 309] width 688 height 16
drag, startPoint x: 357, startPoint y: 241, endPoint x: 363, endPoint y: 245, distance: 7.9
type textarea "Placing a climate-controlled cabinet, housing necessary equipment to amplify a …"
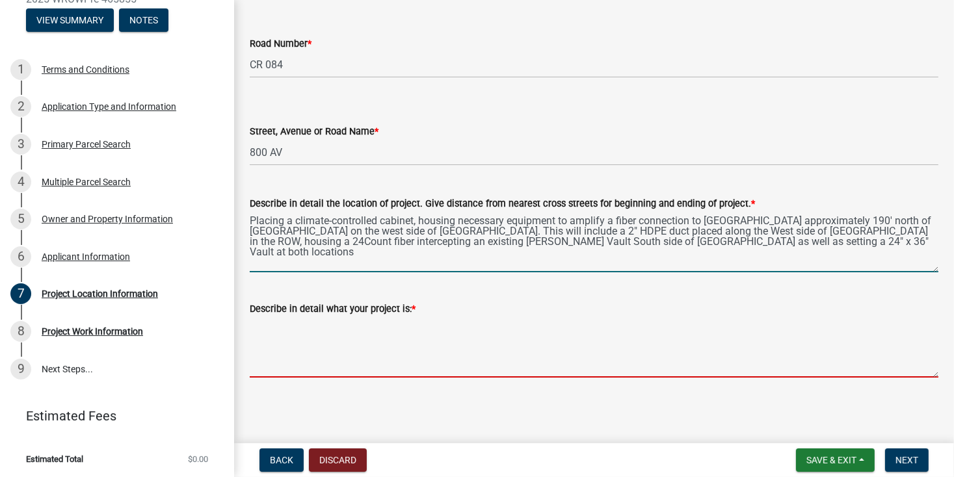
click at [351, 336] on textarea "Describe in detail what your project is: *" at bounding box center [594, 347] width 688 height 61
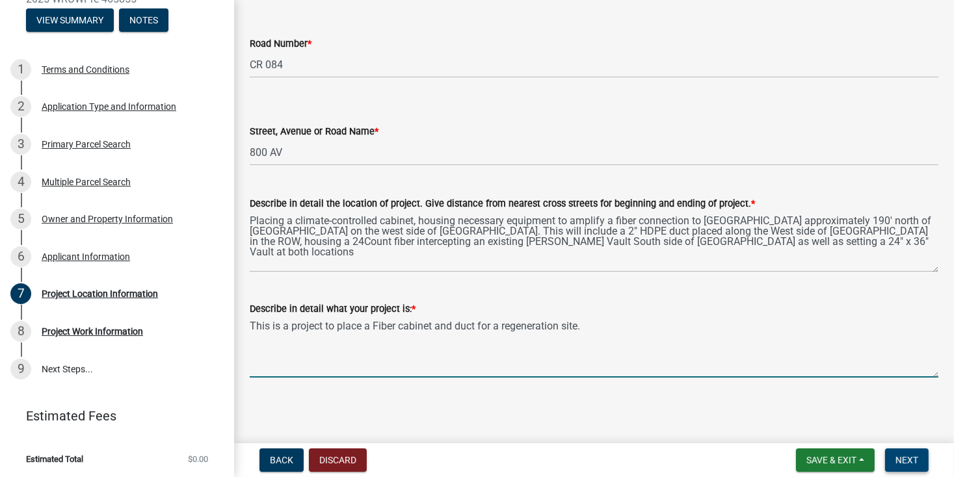
type textarea "This is a project to place a Fiber cabinet and duct for a regeneration site."
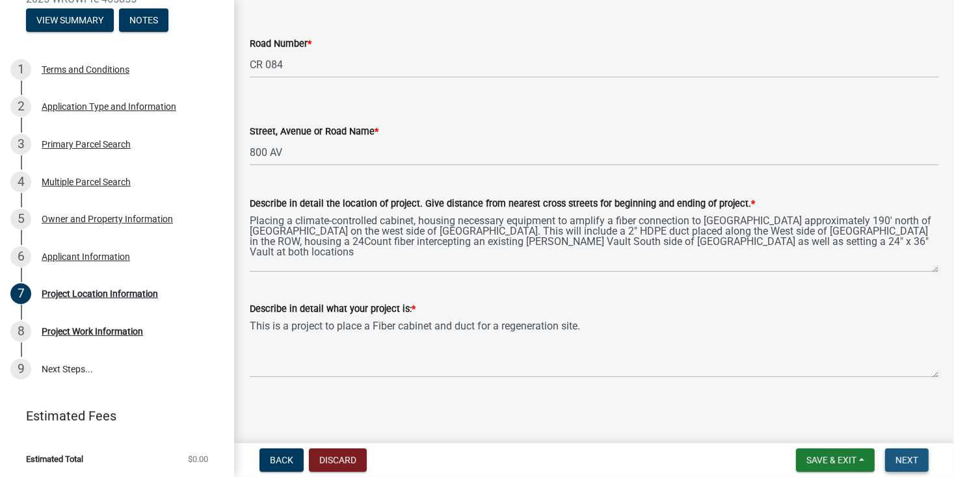
click at [911, 461] on span "Next" at bounding box center [906, 460] width 23 height 10
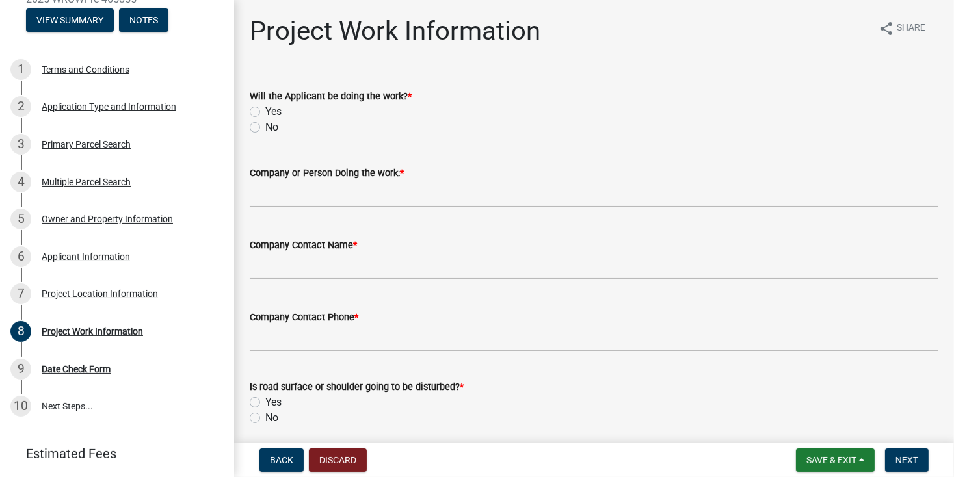
click at [265, 127] on label "No" at bounding box center [271, 128] width 13 height 16
click at [265, 127] on input "No" at bounding box center [269, 124] width 8 height 8
radio input "true"
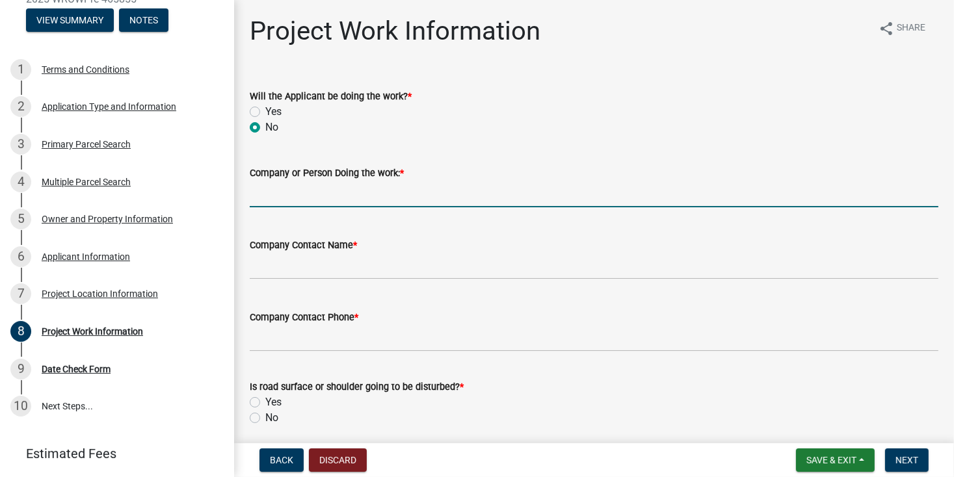
click at [428, 182] on input "Company or Person Doing the work: *" at bounding box center [594, 194] width 688 height 27
type input "Local Underground LLC"
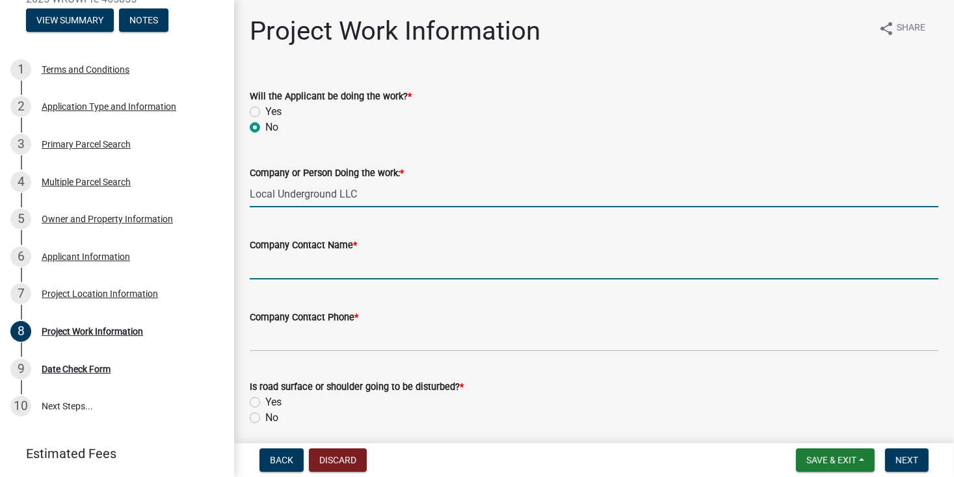
click at [365, 261] on input "Company Contact Name *" at bounding box center [594, 266] width 688 height 27
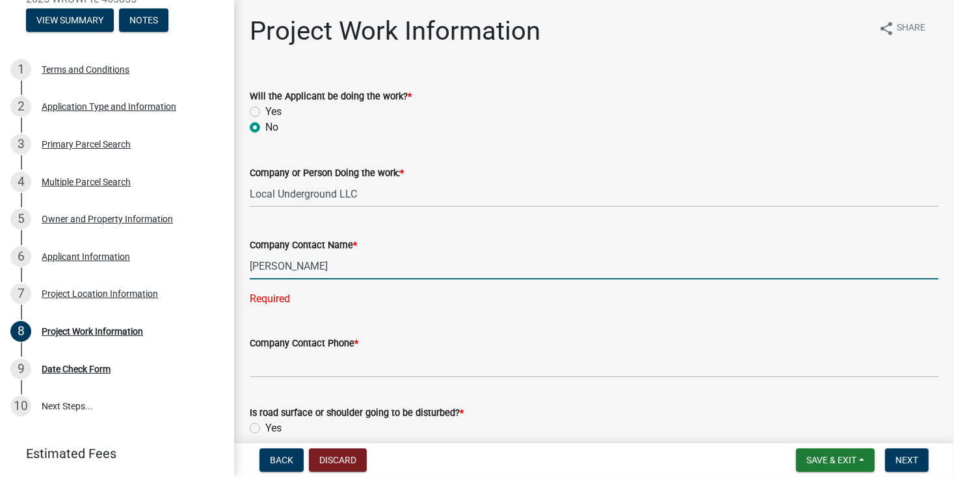
type input "[PERSON_NAME]"
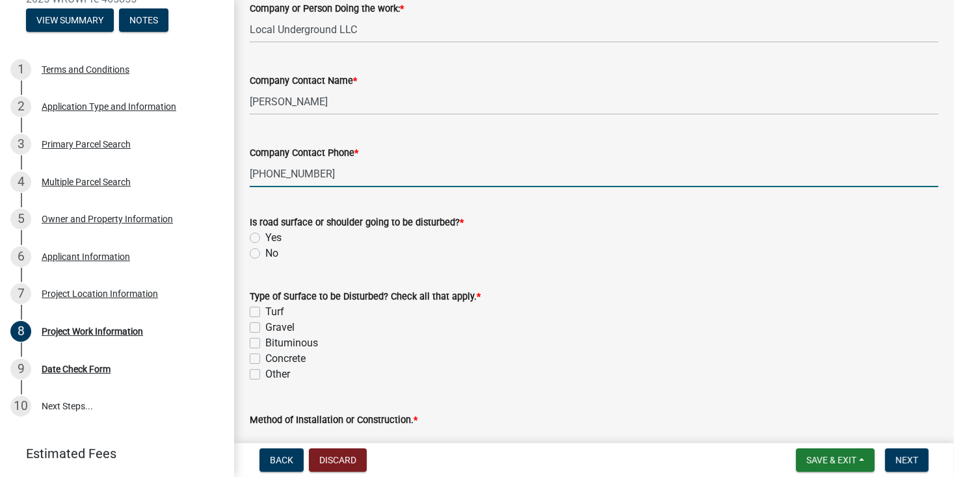
scroll to position [195, 0]
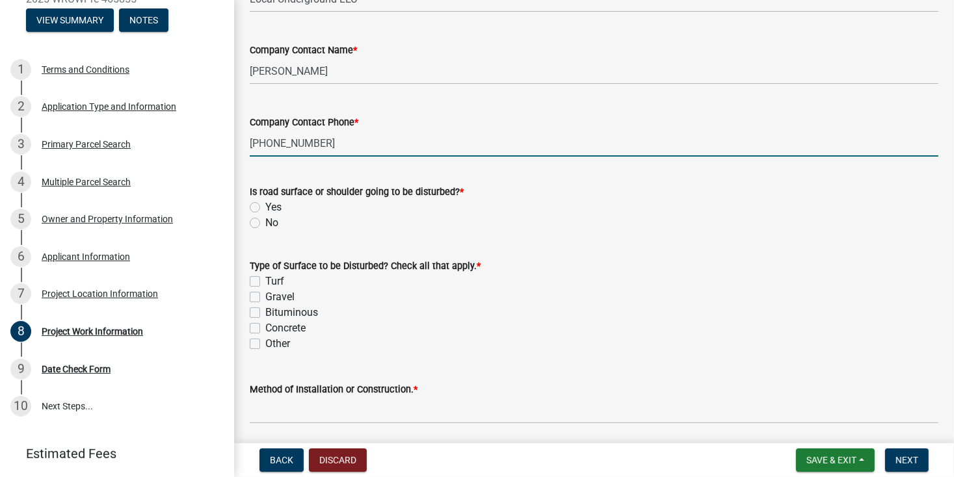
type input "[PHONE_NUMBER]"
click at [265, 223] on label "No" at bounding box center [271, 223] width 13 height 16
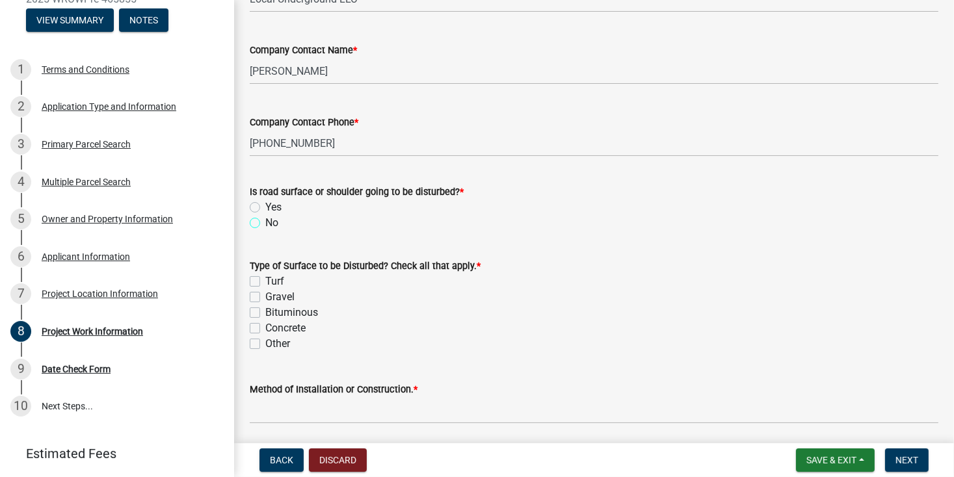
click at [265, 223] on input "No" at bounding box center [269, 219] width 8 height 8
radio input "true"
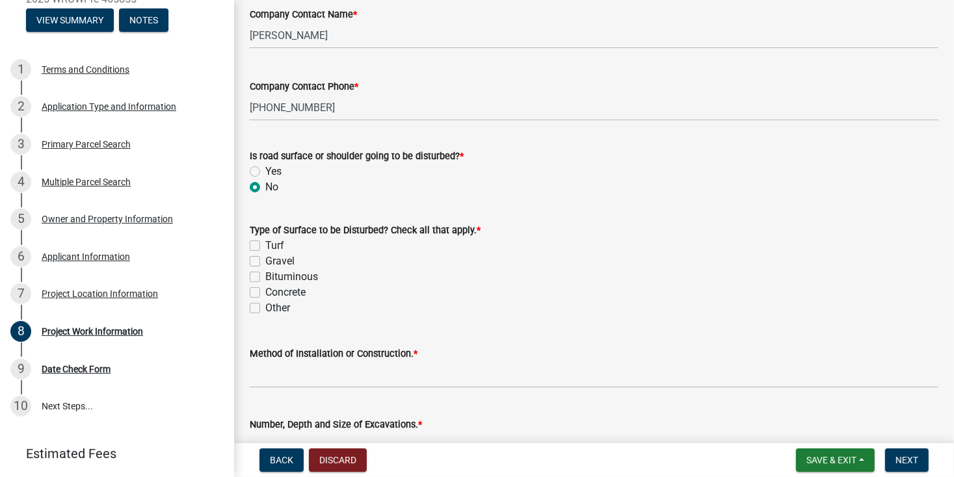
scroll to position [260, 0]
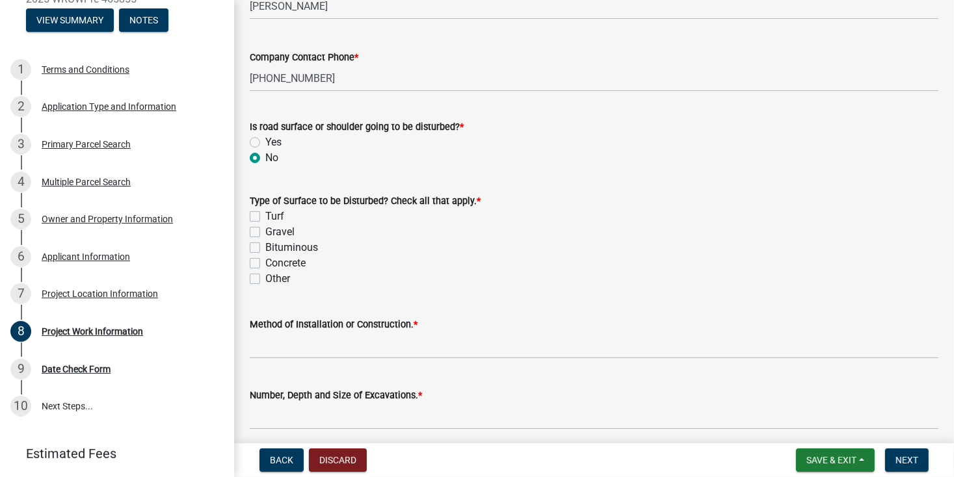
click at [265, 216] on label "Turf" at bounding box center [274, 217] width 19 height 16
click at [265, 216] on input "Turf" at bounding box center [269, 213] width 8 height 8
checkbox input "true"
checkbox input "false"
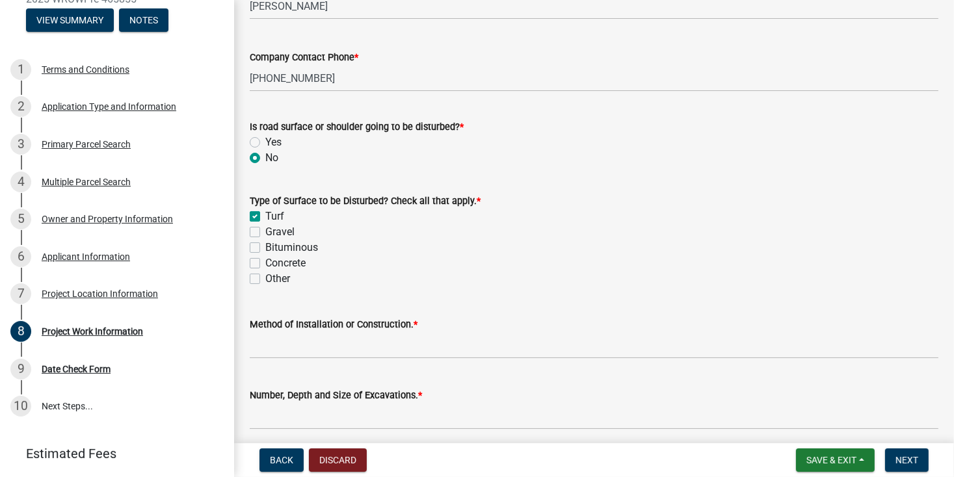
checkbox input "false"
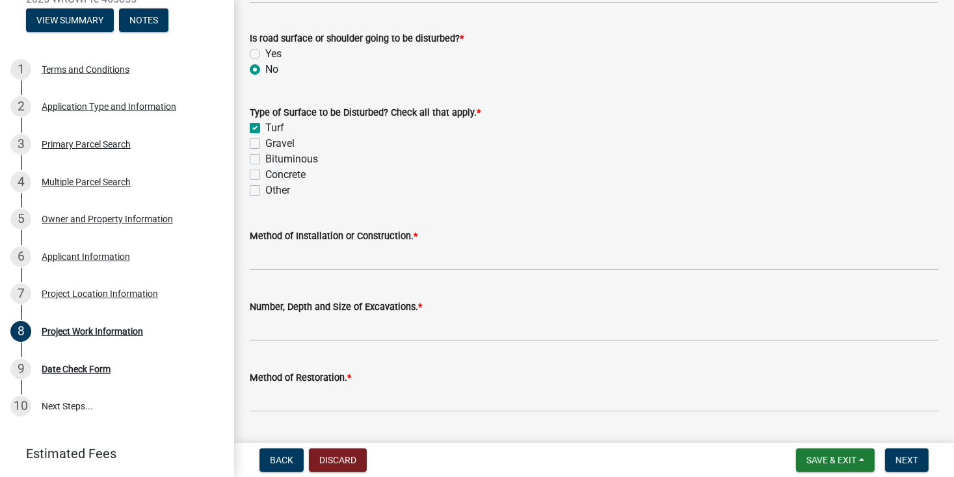
scroll to position [390, 0]
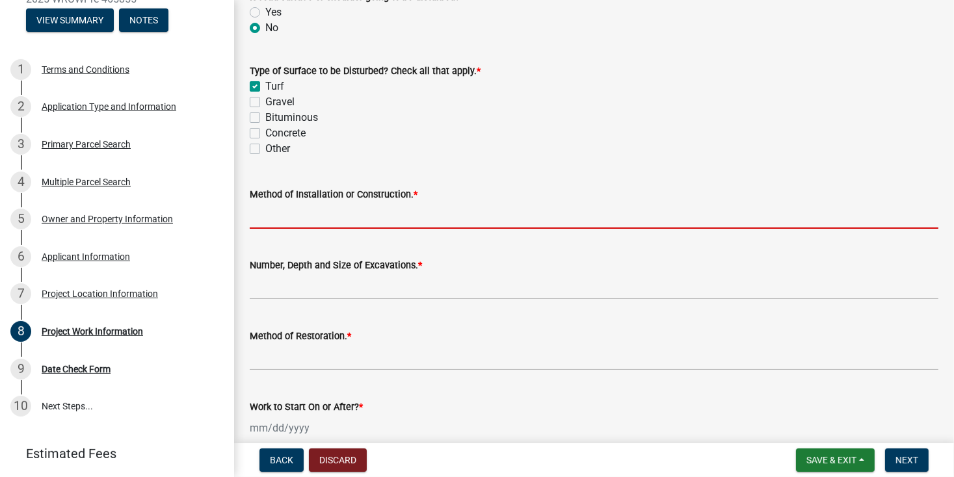
click at [443, 213] on input "Method of Installation or Construction. *" at bounding box center [594, 215] width 688 height 27
type input "D"
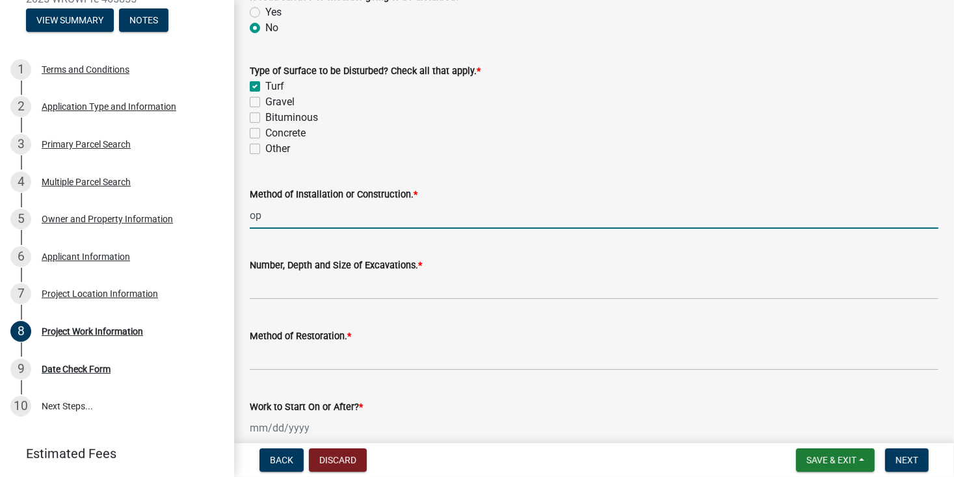
type input "o"
type input "B"
type input "Directional bore"
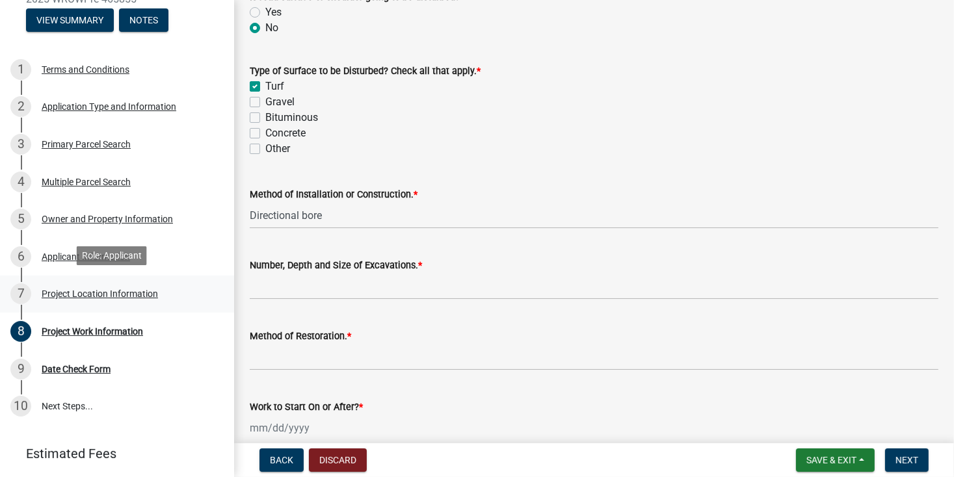
click at [21, 292] on div "7" at bounding box center [20, 293] width 21 height 21
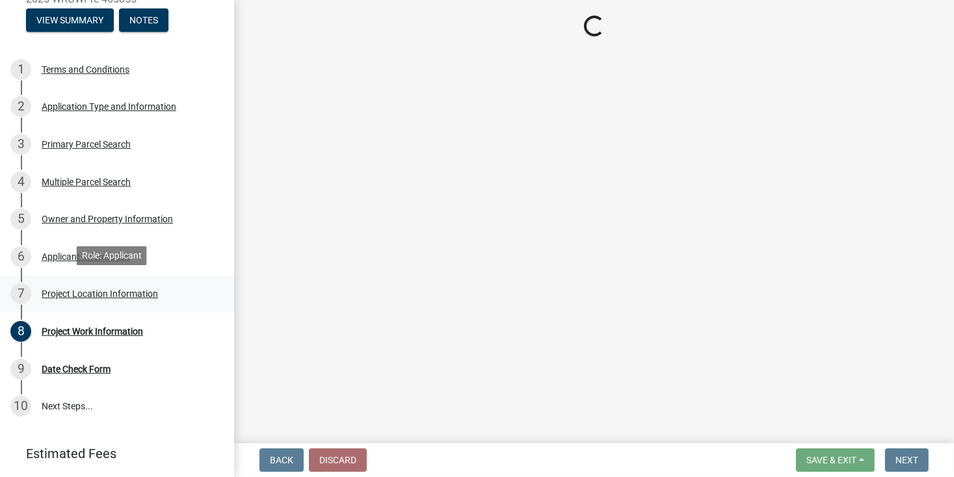
select select "423e77f9-a462-4762-99dc-5d0227e85797"
select select "82c2623a-de6c-4681-8b6f-6410c5b9e093"
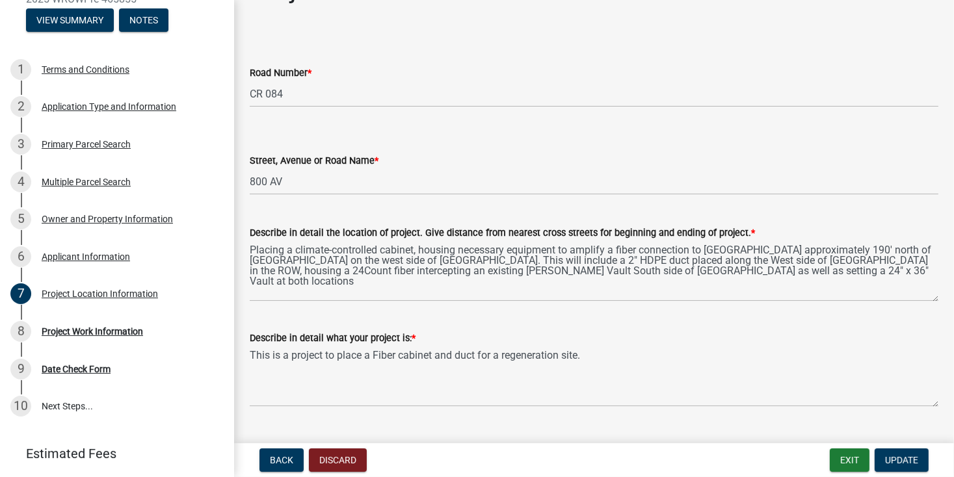
scroll to position [65, 0]
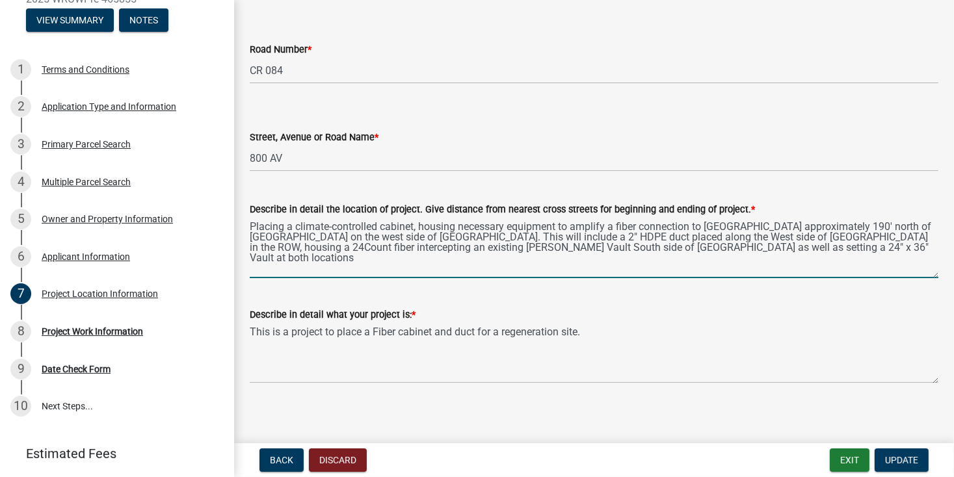
click at [414, 227] on textarea "Placing a climate-controlled cabinet, housing necessary equipment to amplify a …" at bounding box center [594, 247] width 688 height 61
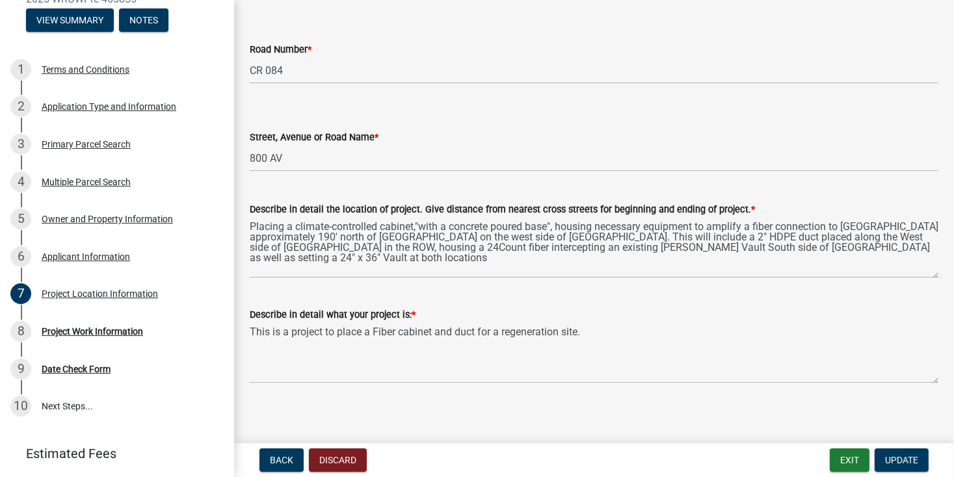
click at [544, 289] on div "Describe in detail what your project is: * This is a project to place a Fiber c…" at bounding box center [594, 336] width 688 height 95
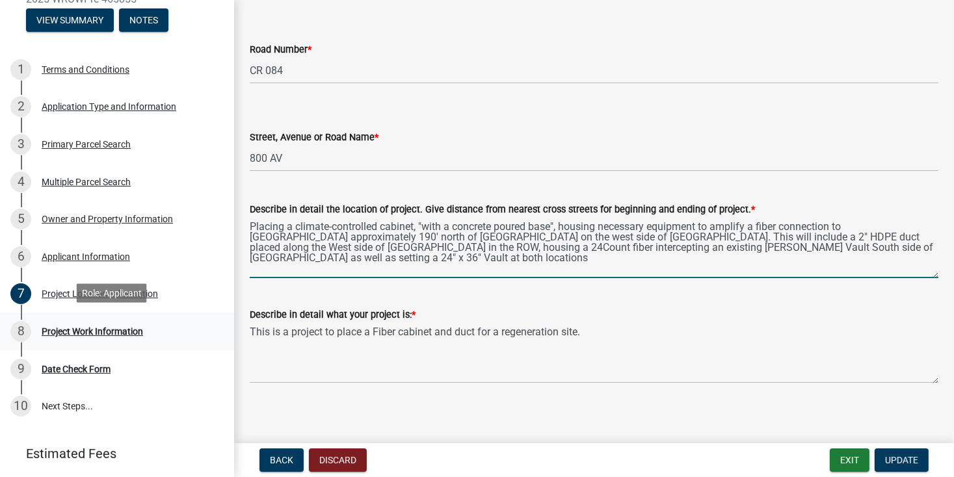
type textarea "Placing a climate-controlled cabinet, "with a concrete poured base", housing ne…"
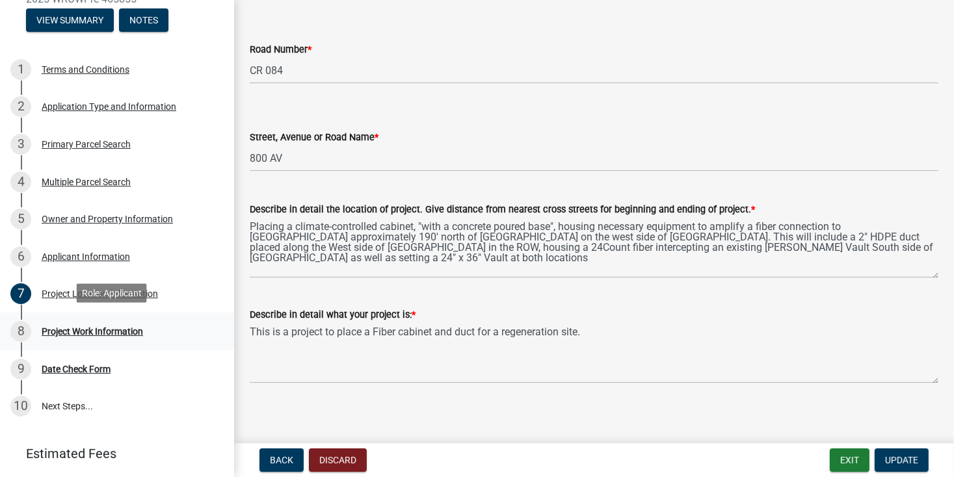
click at [20, 326] on div "8" at bounding box center [20, 331] width 21 height 21
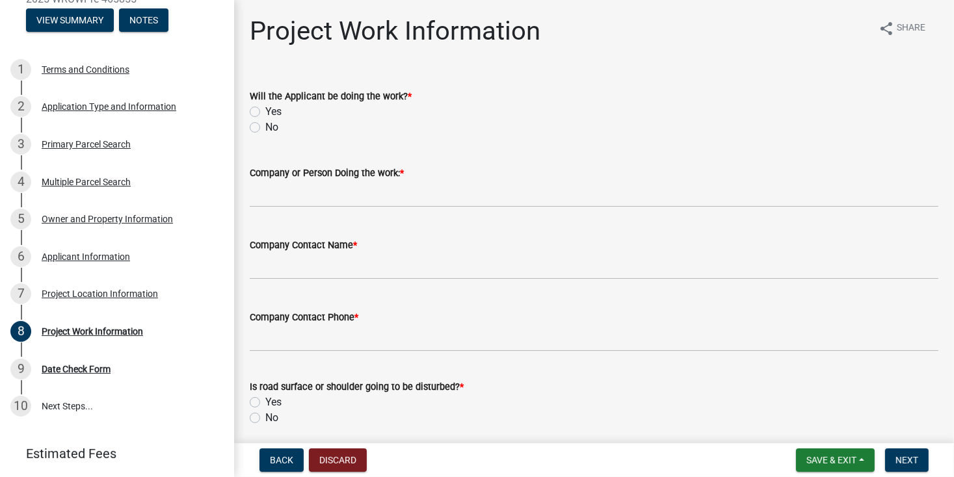
click at [265, 111] on label "Yes" at bounding box center [273, 112] width 16 height 16
click at [265, 111] on input "Yes" at bounding box center [269, 108] width 8 height 8
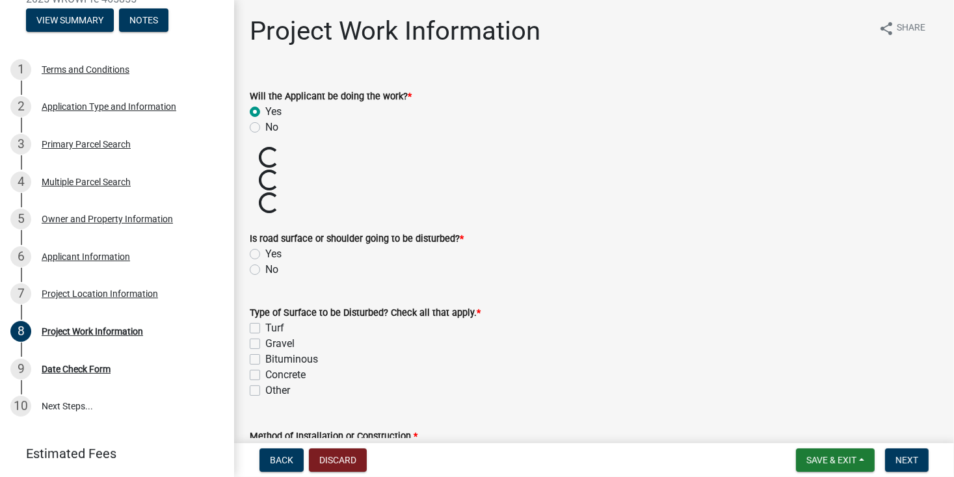
radio input "true"
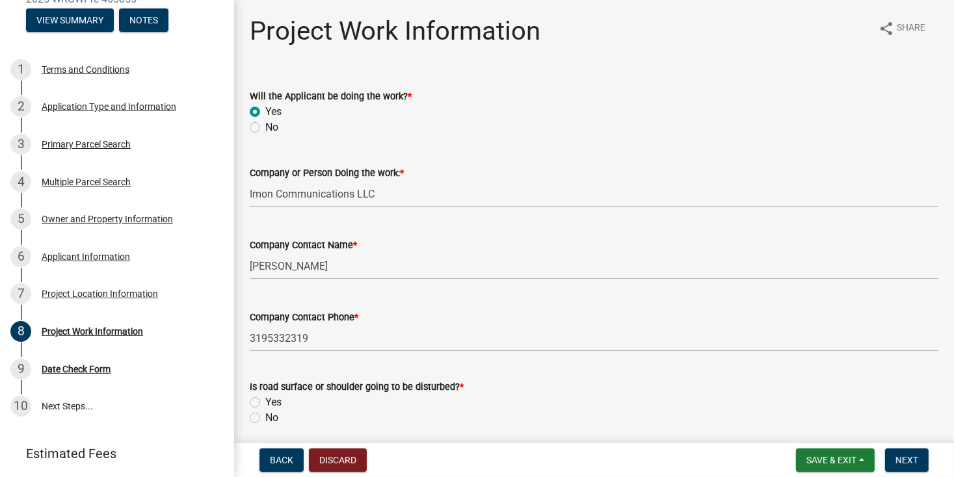
click at [265, 128] on label "No" at bounding box center [271, 128] width 13 height 16
click at [265, 128] on input "No" at bounding box center [269, 124] width 8 height 8
radio input "true"
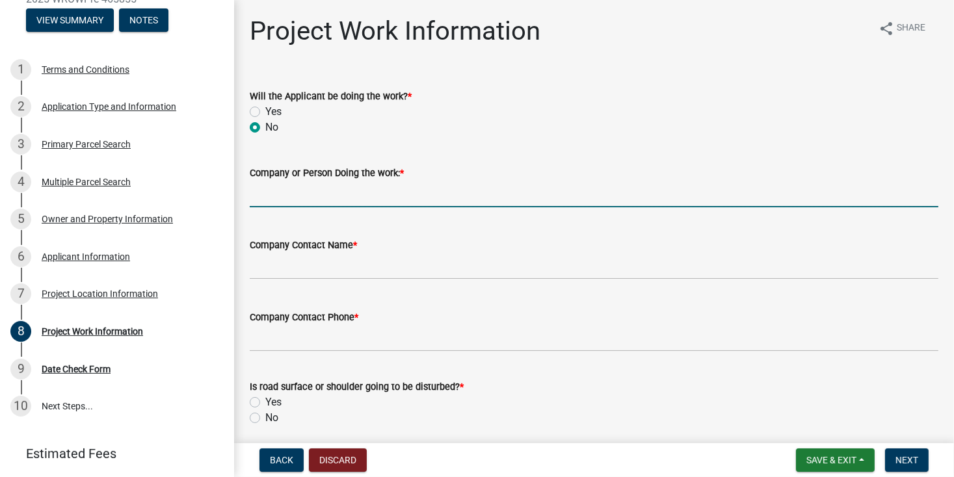
click at [415, 188] on input "Company or Person Doing the work: *" at bounding box center [594, 194] width 688 height 27
type input "Local Underground LLC"
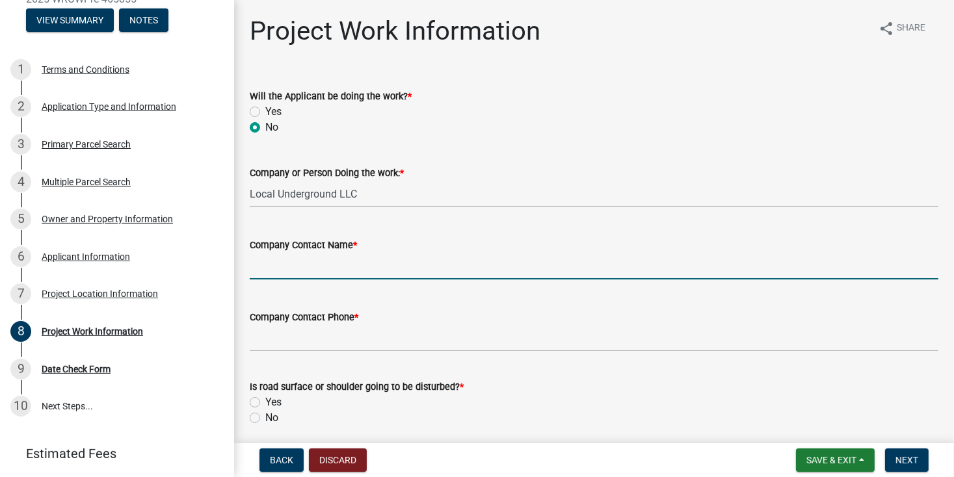
click at [411, 260] on input "Company Contact Name *" at bounding box center [594, 266] width 688 height 27
type input "[PERSON_NAME]"
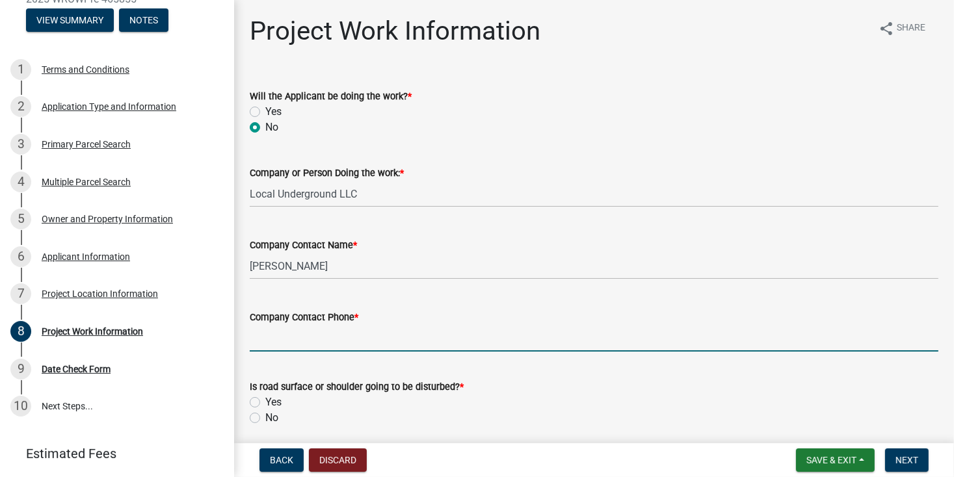
click at [377, 343] on input "Company Contact Phone *" at bounding box center [594, 338] width 688 height 27
click at [294, 342] on input "[PHONE_NUMBER]" at bounding box center [594, 338] width 688 height 27
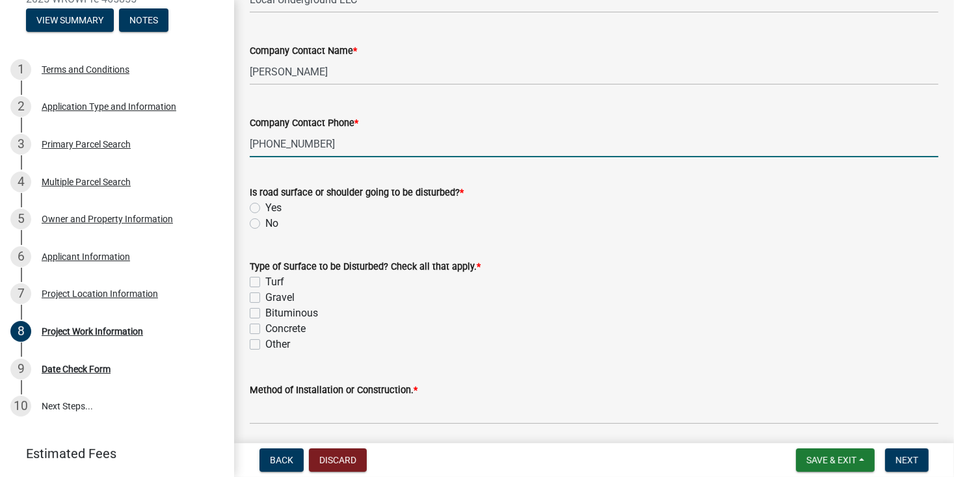
scroll to position [195, 0]
type input "[PHONE_NUMBER]"
click at [265, 224] on label "No" at bounding box center [271, 223] width 13 height 16
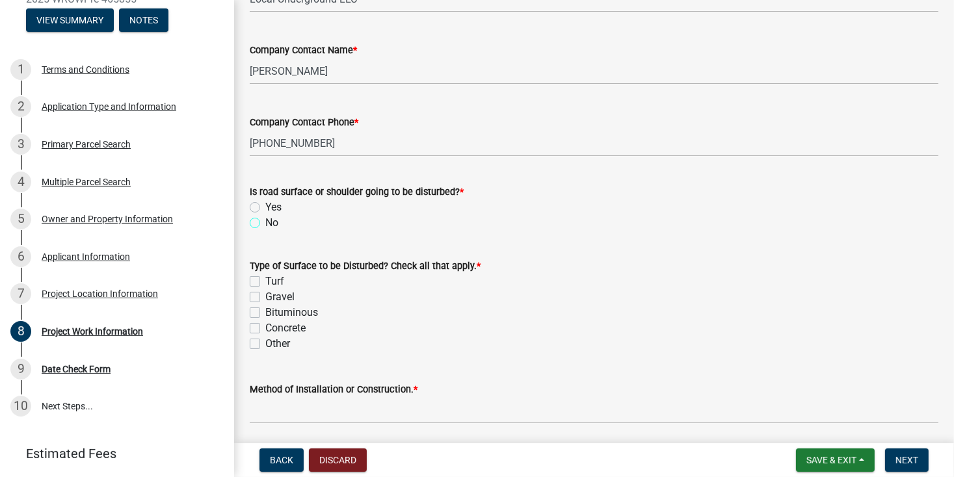
click at [265, 224] on input "No" at bounding box center [269, 219] width 8 height 8
radio input "true"
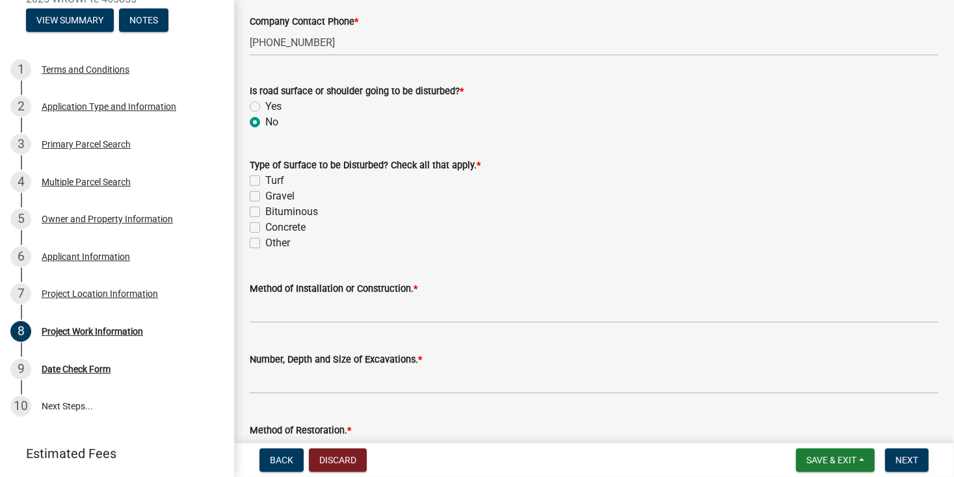
scroll to position [325, 0]
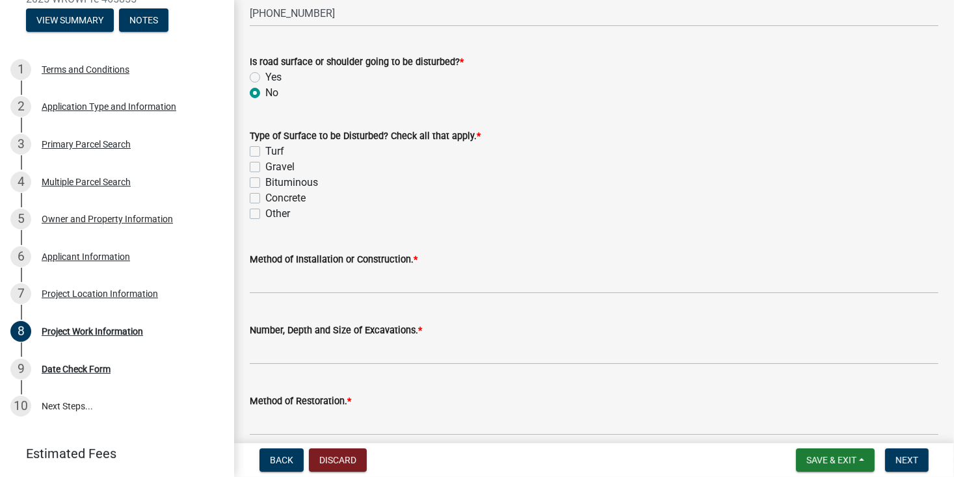
click at [265, 151] on label "Turf" at bounding box center [274, 152] width 19 height 16
click at [265, 151] on input "Turf" at bounding box center [269, 148] width 8 height 8
checkbox input "true"
checkbox input "false"
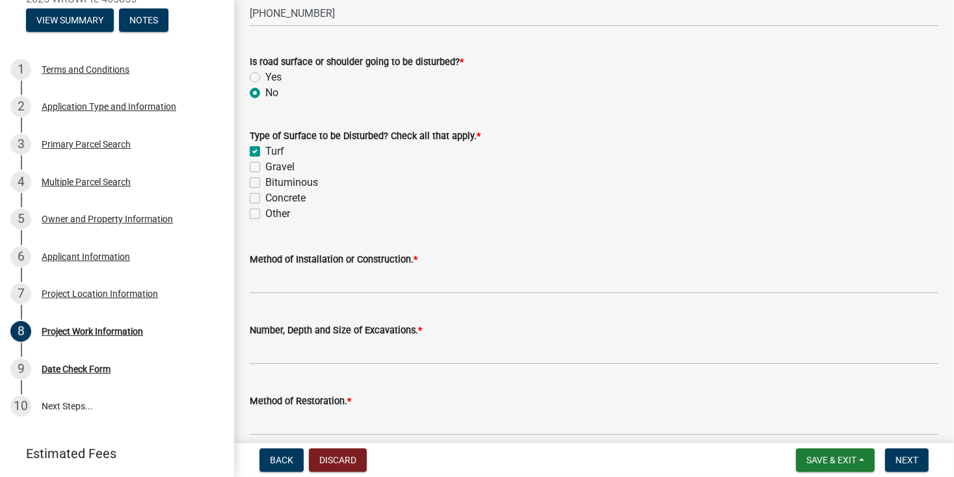
checkbox input "false"
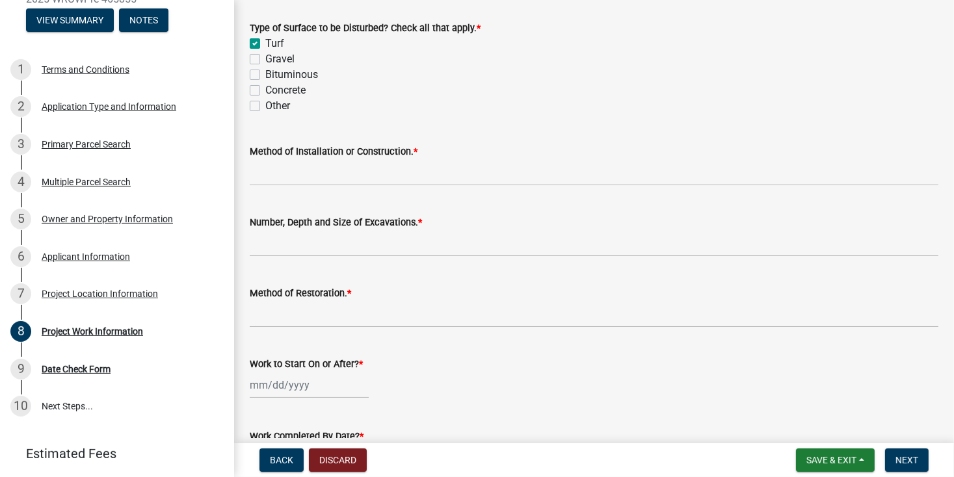
scroll to position [455, 0]
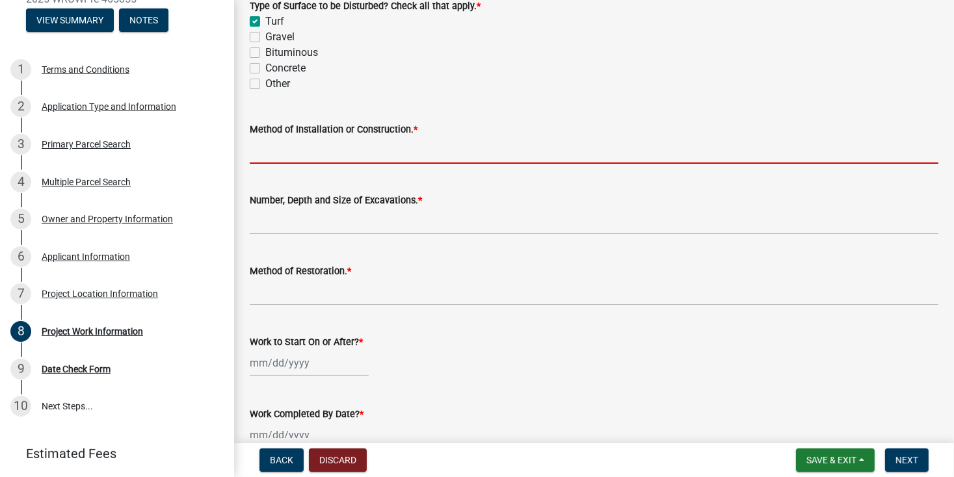
click at [410, 153] on input "Method of Installation or Construction. *" at bounding box center [594, 150] width 688 height 27
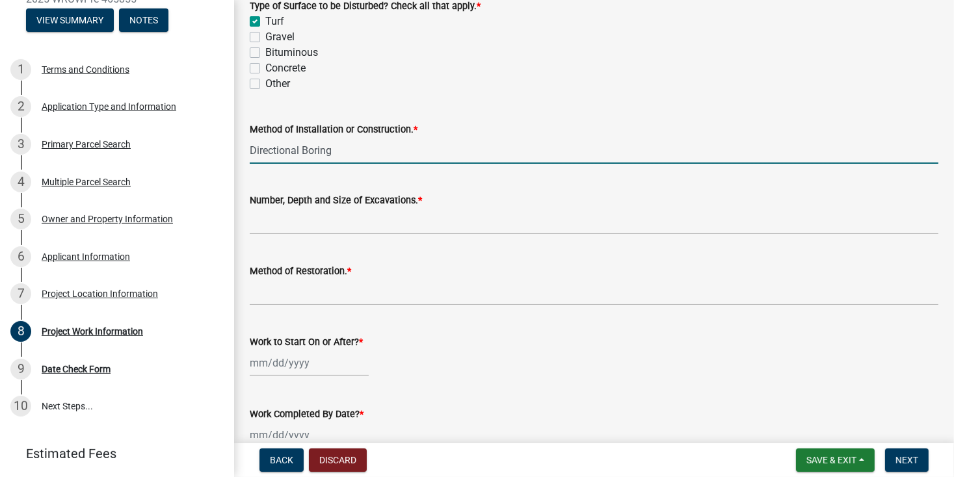
click at [410, 156] on input "Directional Boring" at bounding box center [594, 150] width 688 height 27
type input "Directional Boring some backhoe"
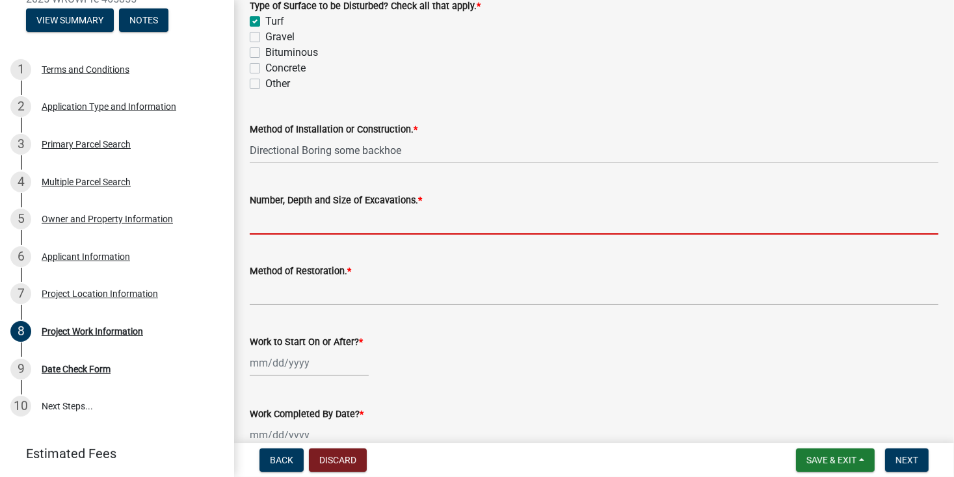
click at [445, 213] on input "Number, Depth and Size of Excavations. *" at bounding box center [594, 221] width 688 height 27
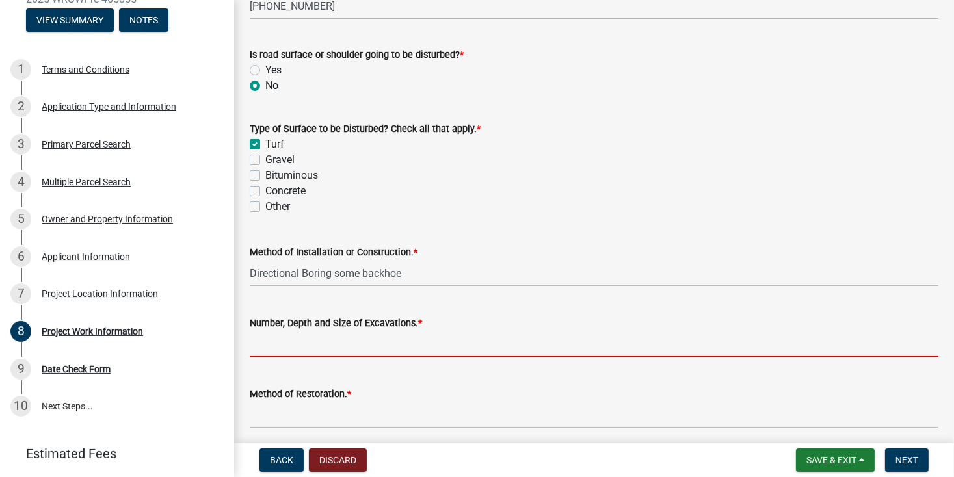
scroll to position [397, 0]
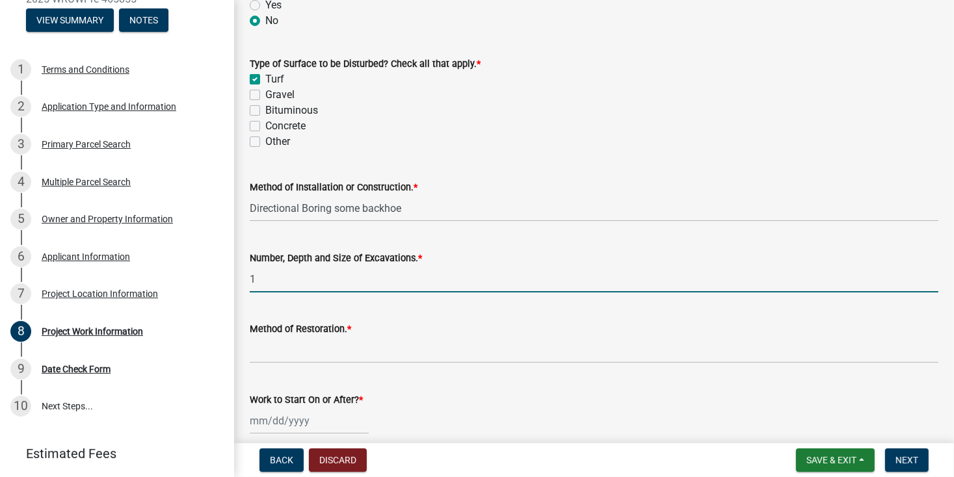
click at [659, 415] on div at bounding box center [594, 421] width 688 height 27
click at [352, 285] on input "1" at bounding box center [594, 279] width 688 height 27
type input "1"
click at [270, 281] on input "3 36 to 42" at bounding box center [594, 279] width 688 height 27
click at [298, 282] on input "3 36" to 42" at bounding box center [594, 279] width 688 height 27
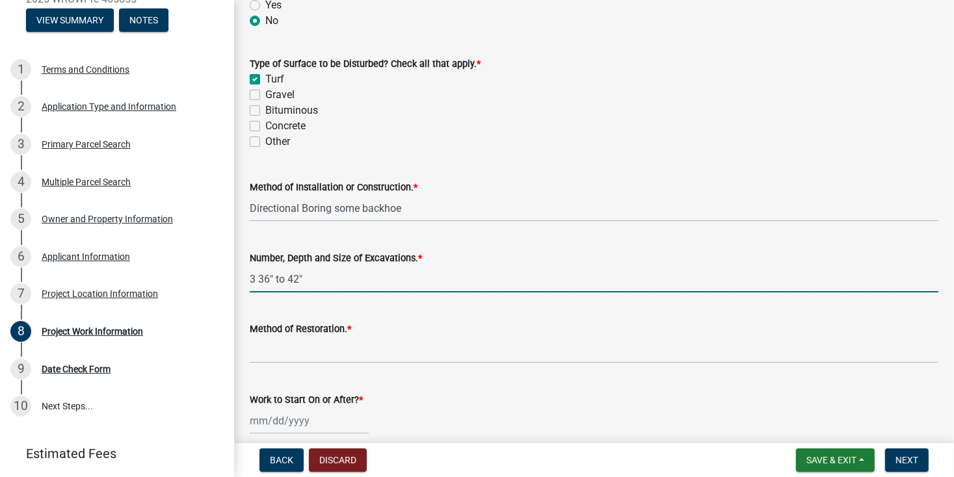
click at [286, 283] on input "3 36" to 42"" at bounding box center [594, 279] width 688 height 27
click at [306, 281] on input "3 36" to 42"" at bounding box center [594, 279] width 688 height 27
click at [318, 272] on input "3 36" to 42"" at bounding box center [594, 279] width 688 height 27
click at [354, 281] on input "3 36" to 42"" at bounding box center [594, 279] width 688 height 27
click at [256, 280] on input "3 36" to 42"" at bounding box center [594, 279] width 688 height 27
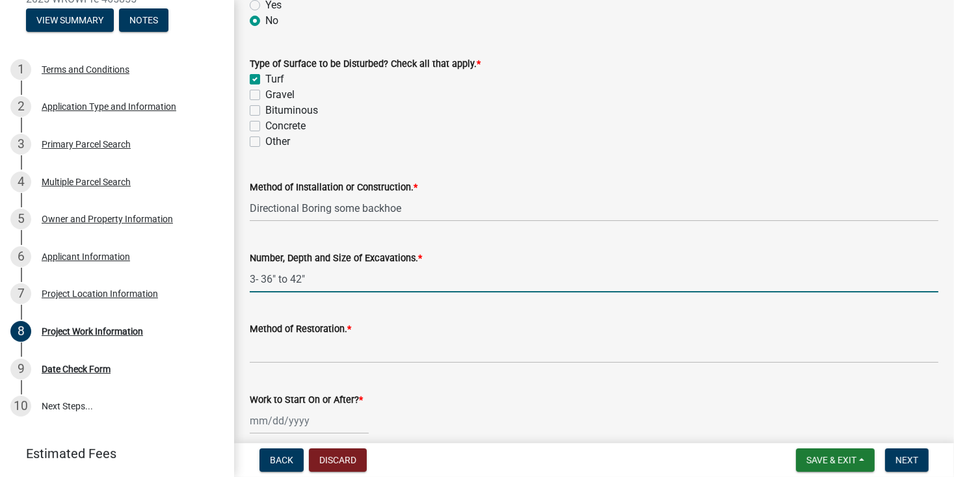
click at [352, 278] on input "3- 36" to 42"" at bounding box center [594, 279] width 688 height 27
click at [307, 282] on input "3- 36" to 42" 48" under roads" at bounding box center [594, 279] width 688 height 27
click at [840, 409] on div at bounding box center [594, 421] width 688 height 27
click at [423, 274] on input "3- 36" to 42". 48" under roads" at bounding box center [594, 279] width 688 height 27
click at [250, 279] on input "3- 36" to 42". 48" under roads" at bounding box center [594, 279] width 688 height 27
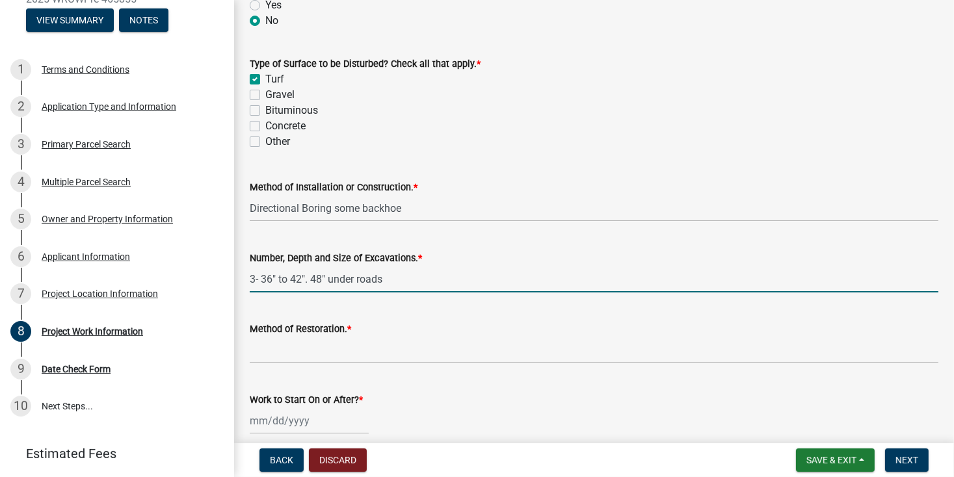
click at [254, 278] on input "3- 36" to 42". 48" under roads" at bounding box center [594, 279] width 688 height 27
drag, startPoint x: 308, startPoint y: 280, endPoint x: 333, endPoint y: 287, distance: 26.2
click at [313, 280] on input "3 - 36" to 42". 48" under roads" at bounding box center [594, 279] width 688 height 27
click at [305, 281] on input "3 - 36" to 42". 48" under roads" at bounding box center [594, 279] width 688 height 27
click at [309, 278] on input "3 - 36" to 42". 48" under roads" at bounding box center [594, 279] width 688 height 27
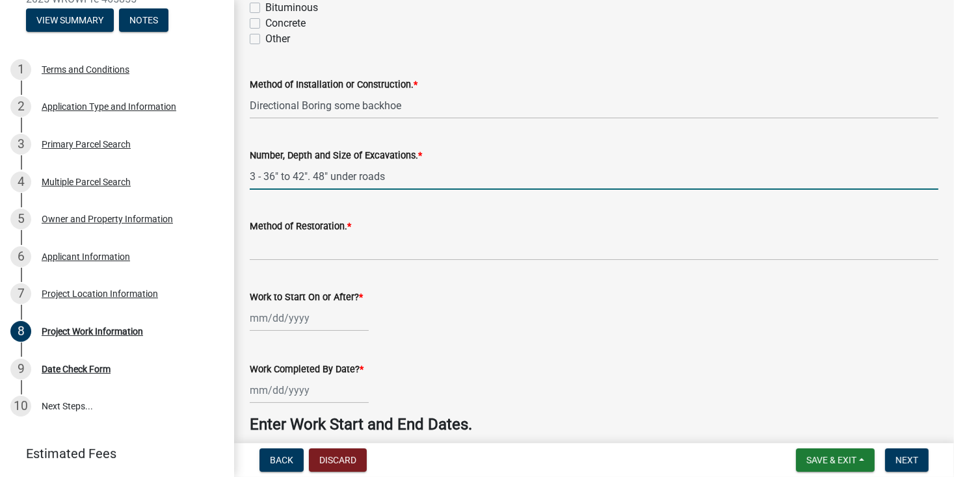
scroll to position [520, 0]
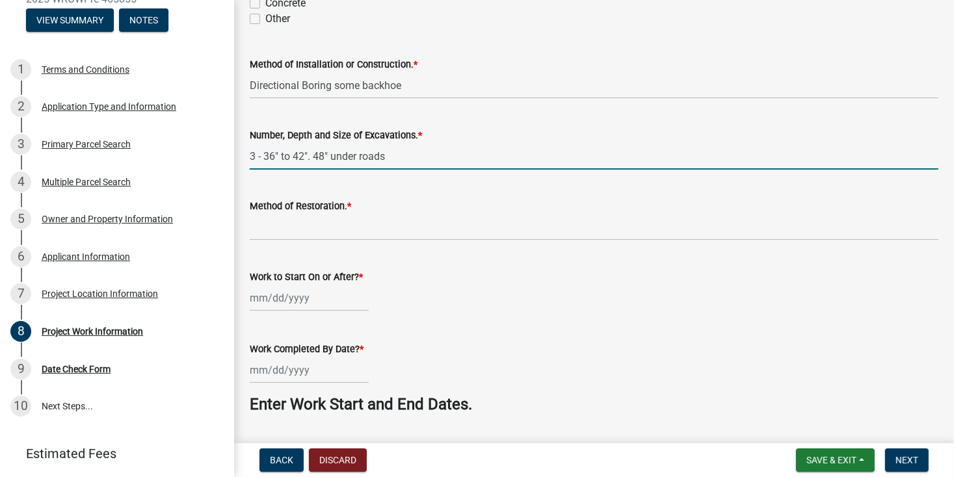
click at [263, 156] on input "3 - 36" to 42". 48" under roads" at bounding box center [594, 156] width 688 height 27
click at [479, 163] on input "3 - depth 36" to 42". 48" under roads" at bounding box center [594, 156] width 688 height 27
type input "3 - depth 36" to 42". 48" under roads"
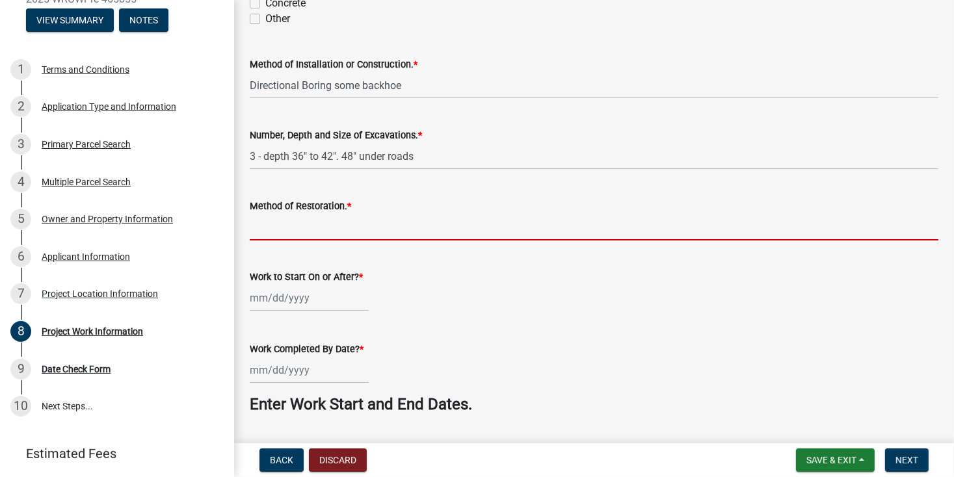
click at [357, 224] on input "Method of Restoration. *" at bounding box center [594, 227] width 688 height 27
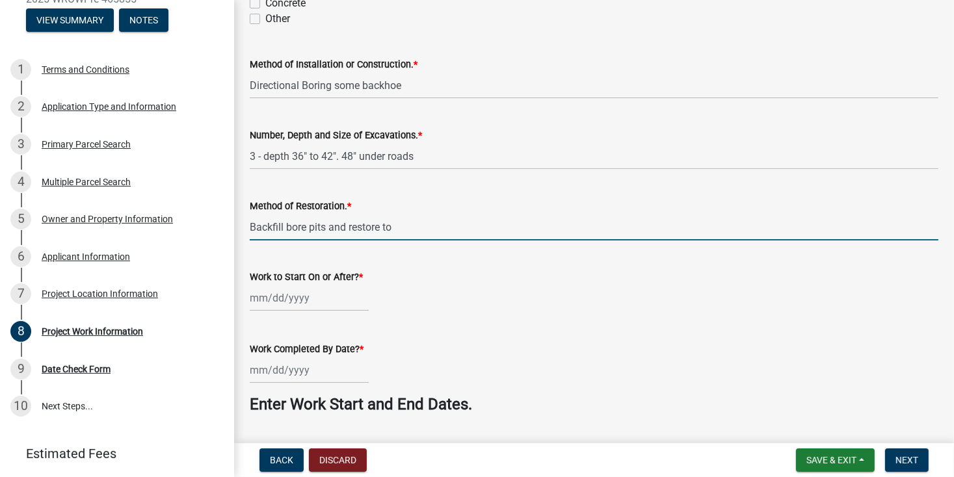
click at [400, 228] on input "Backfill bore pits and restore to" at bounding box center [594, 227] width 688 height 27
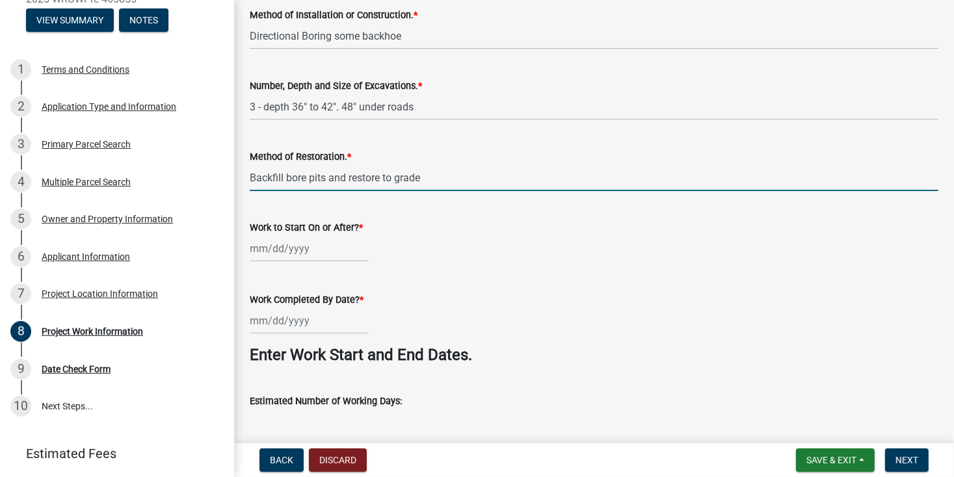
scroll to position [650, 0]
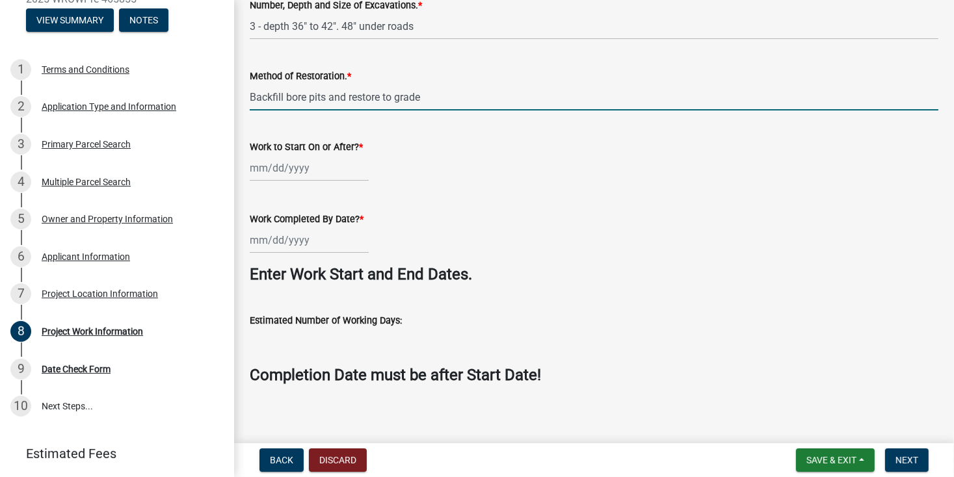
type input "Backfill bore pits and restore to grade"
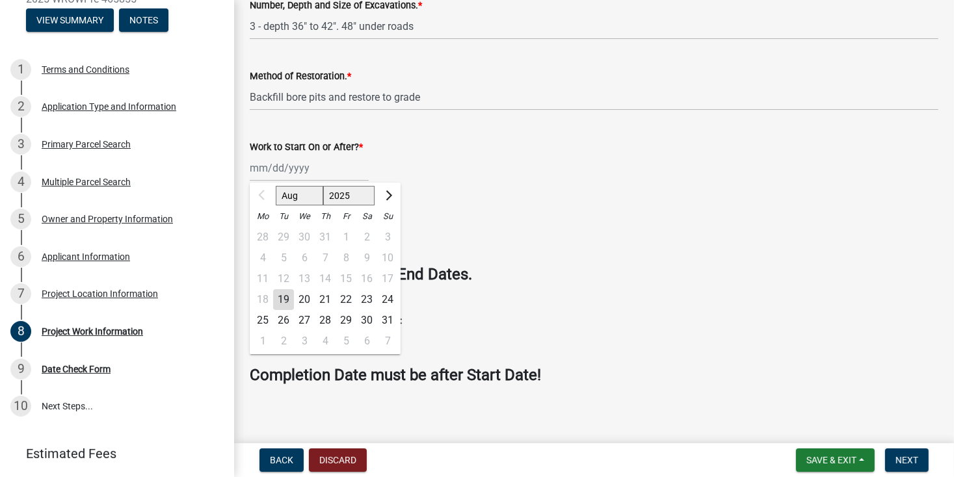
click at [267, 171] on div "Aug Sep Oct Nov [DATE] 2026 2027 2028 Mo Tu We Th Fr Sa Su 28 29 30 31 1 2 3 4 …" at bounding box center [309, 168] width 119 height 27
click at [388, 195] on span "Next month" at bounding box center [387, 195] width 10 height 10
select select "9"
click at [265, 273] on div "15" at bounding box center [262, 278] width 21 height 21
type input "[DATE]"
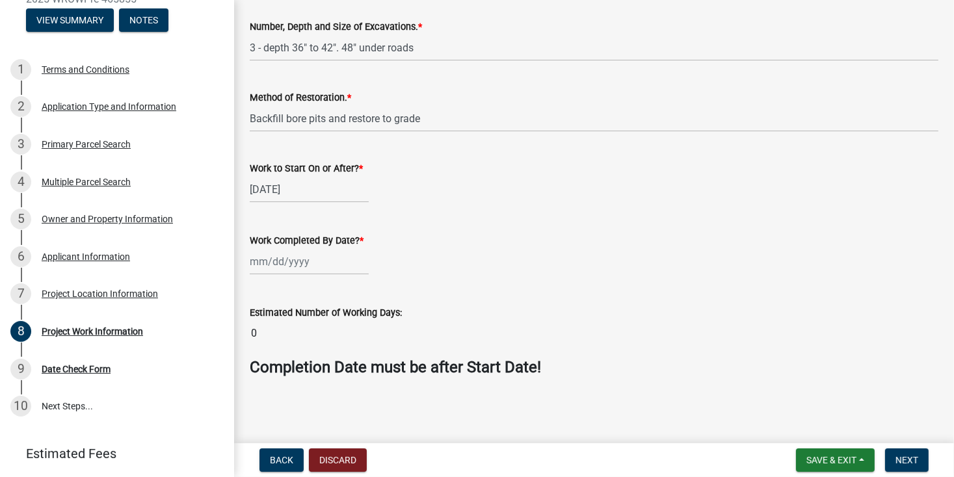
scroll to position [628, 0]
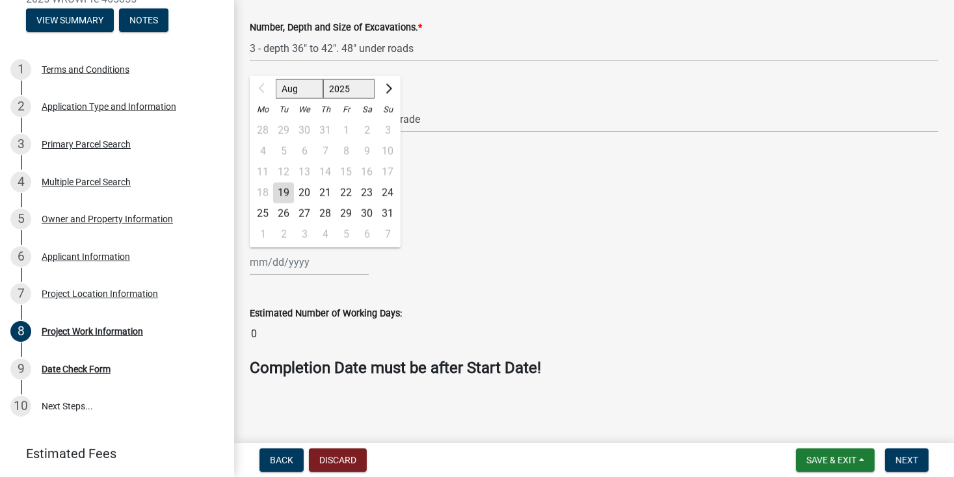
click at [307, 263] on input "Work Completed By Date? *" at bounding box center [309, 262] width 119 height 27
click at [389, 85] on button "Next month" at bounding box center [388, 89] width 16 height 21
select select "9"
click at [305, 170] on div "17" at bounding box center [304, 172] width 21 height 21
type input "[DATE]"
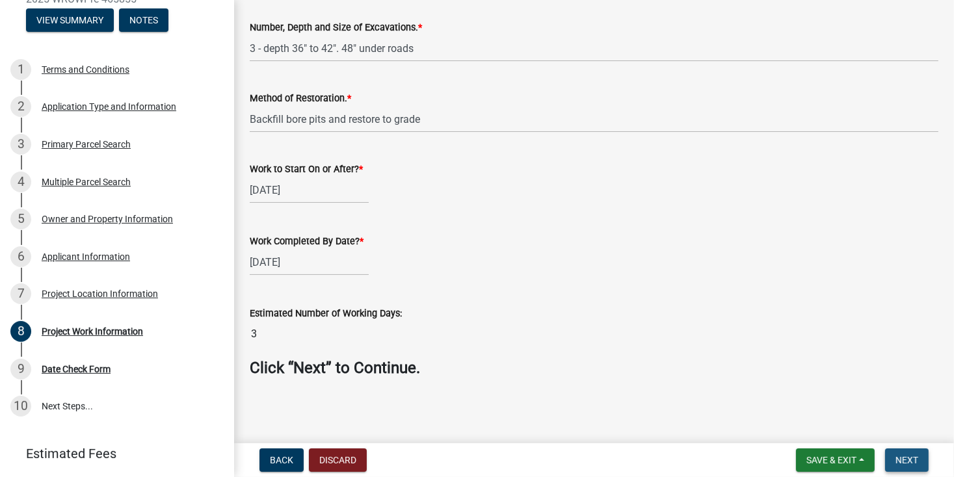
click at [896, 459] on span "Next" at bounding box center [906, 460] width 23 height 10
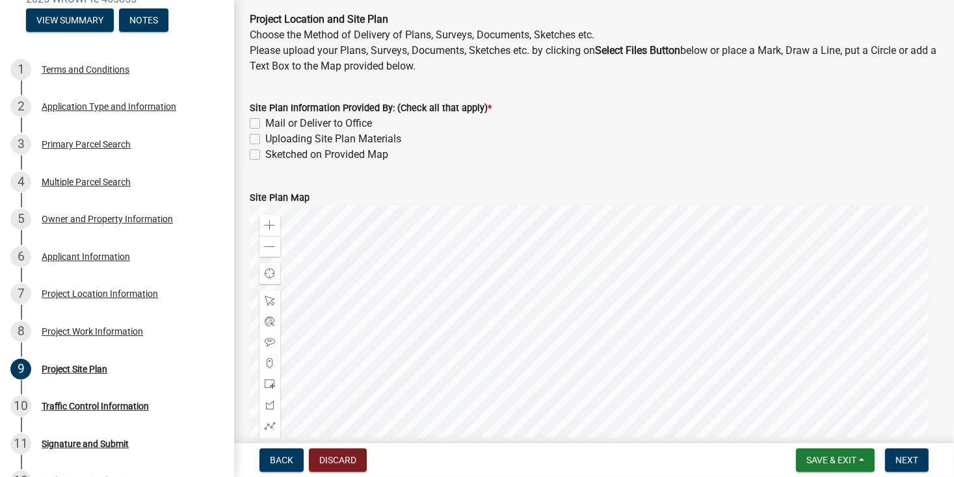
scroll to position [21, 0]
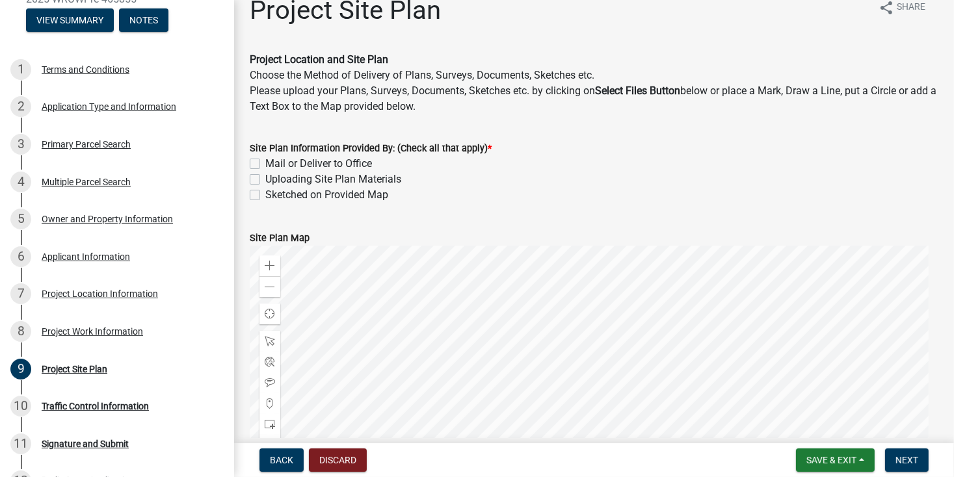
click at [265, 180] on label "Uploading Site Plan Materials" at bounding box center [333, 180] width 136 height 16
click at [265, 180] on input "Uploading Site Plan Materials" at bounding box center [269, 176] width 8 height 8
checkbox input "true"
checkbox input "false"
checkbox input "true"
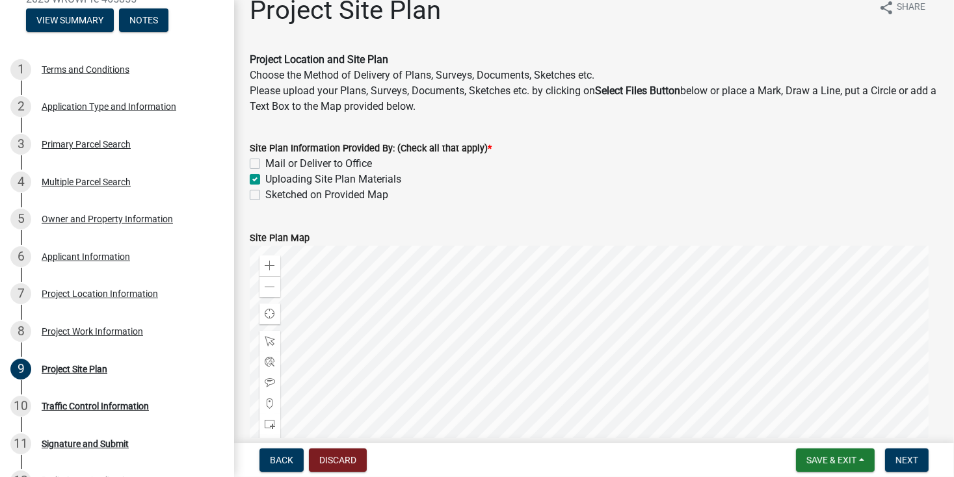
checkbox input "false"
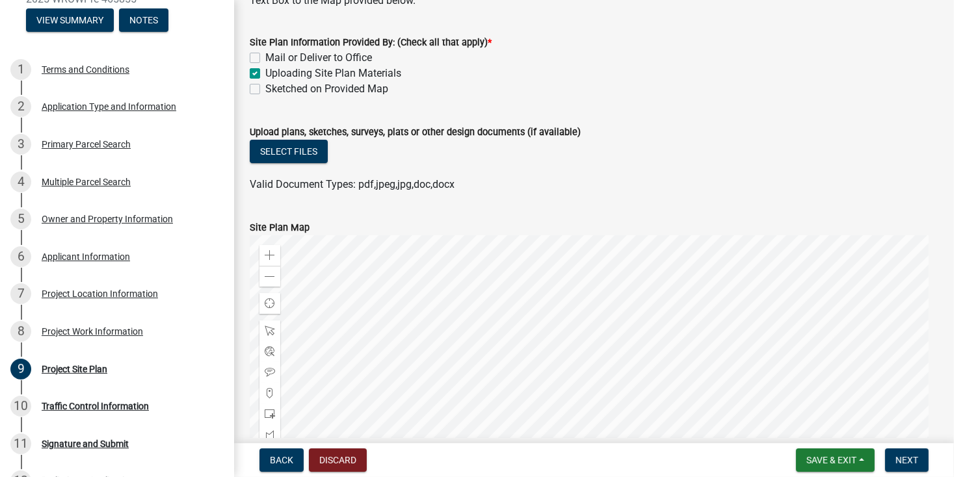
scroll to position [130, 0]
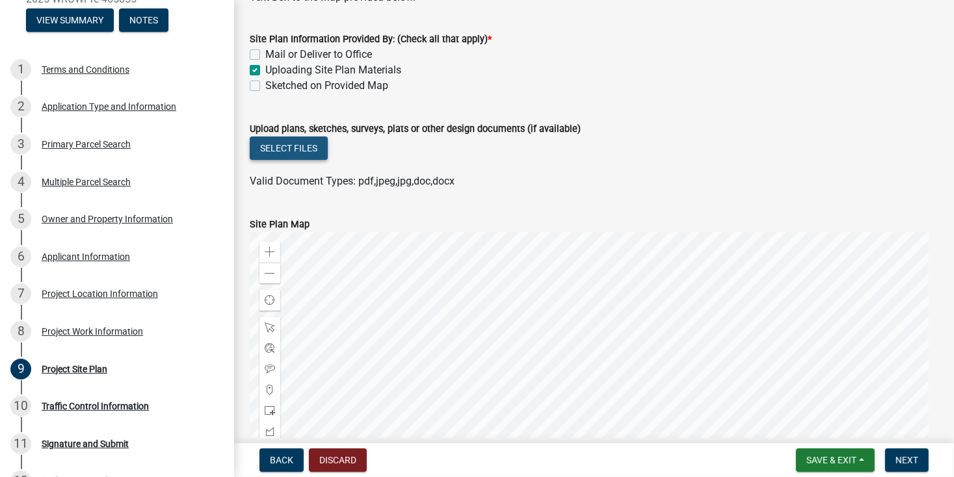
click at [294, 150] on button "Select files" at bounding box center [289, 148] width 78 height 23
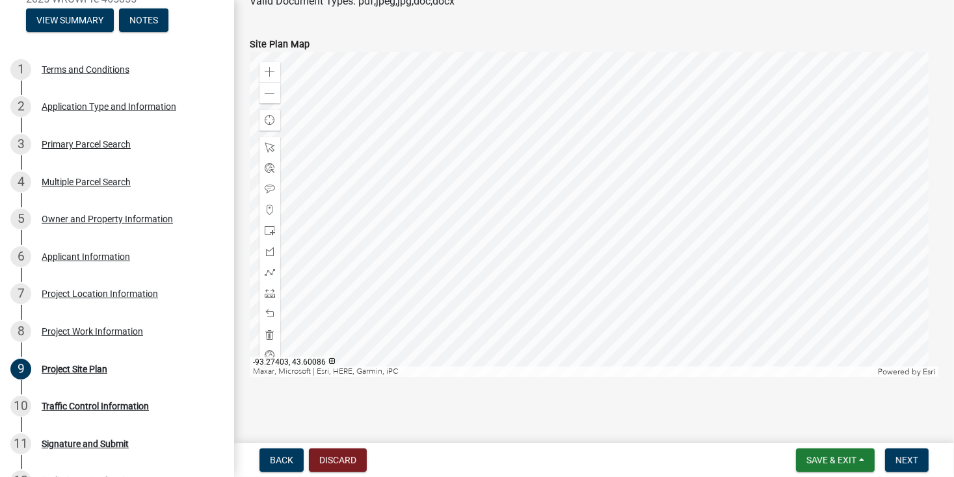
scroll to position [359, 0]
click at [917, 460] on span "Next" at bounding box center [906, 460] width 23 height 10
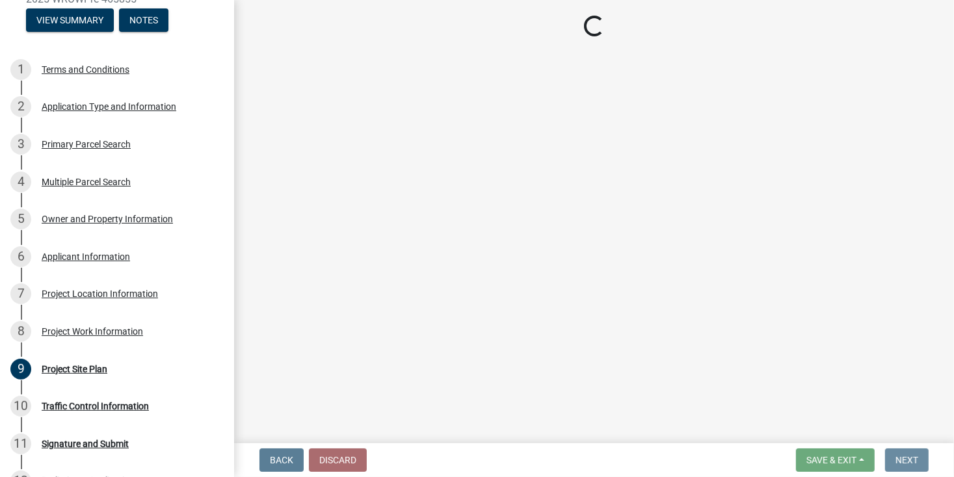
scroll to position [0, 0]
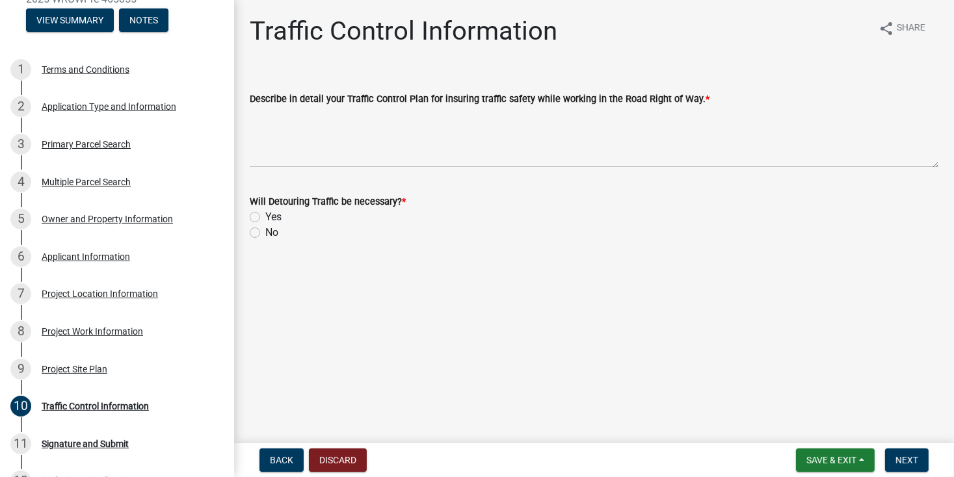
click at [265, 235] on label "No" at bounding box center [271, 233] width 13 height 16
click at [265, 233] on input "No" at bounding box center [269, 229] width 8 height 8
radio input "true"
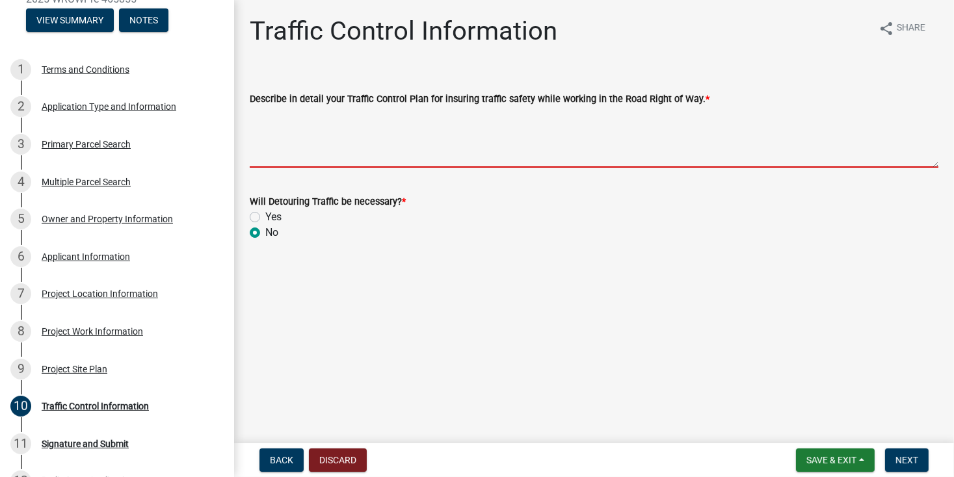
click at [495, 149] on textarea "Describe in detail your Traffic Control Plan for insuring traffic safety while …" at bounding box center [594, 137] width 688 height 61
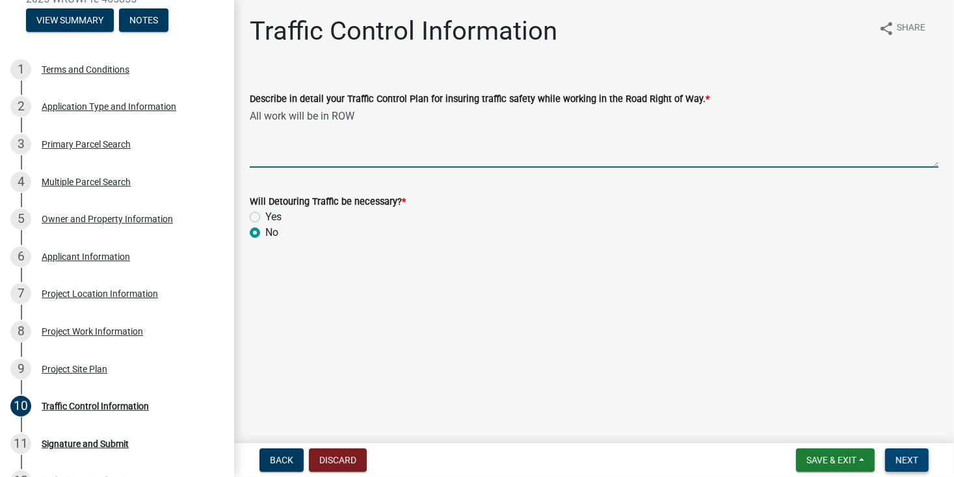
type textarea "All work will be in ROW"
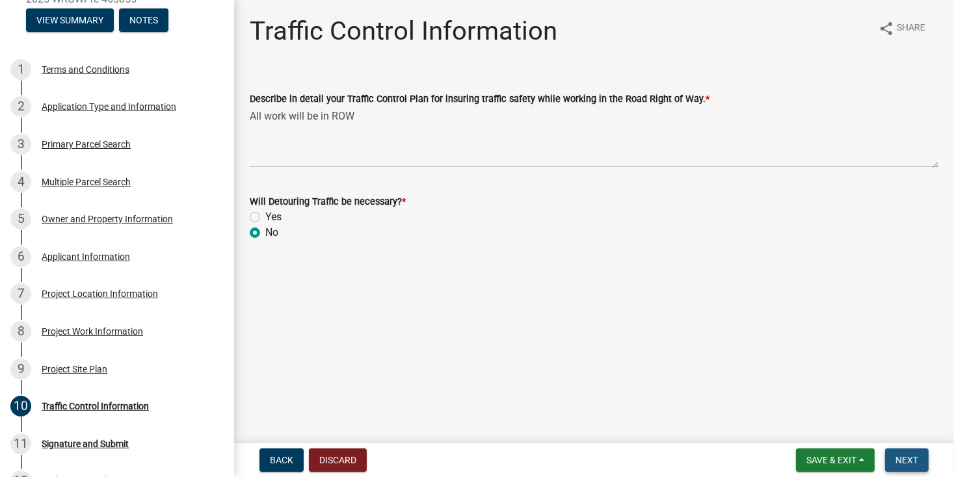
click at [911, 465] on span "Next" at bounding box center [906, 460] width 23 height 10
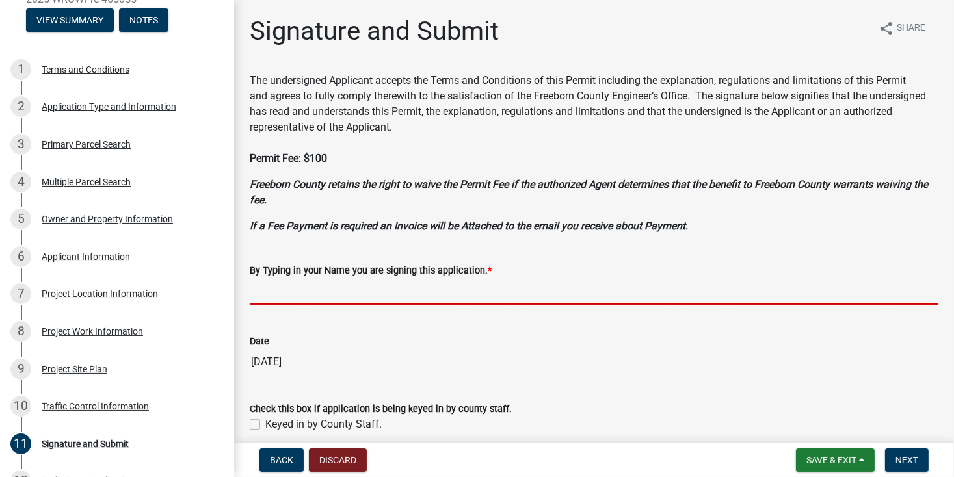
click at [344, 292] on input "By Typing in your Name you are signing this application. *" at bounding box center [594, 291] width 688 height 27
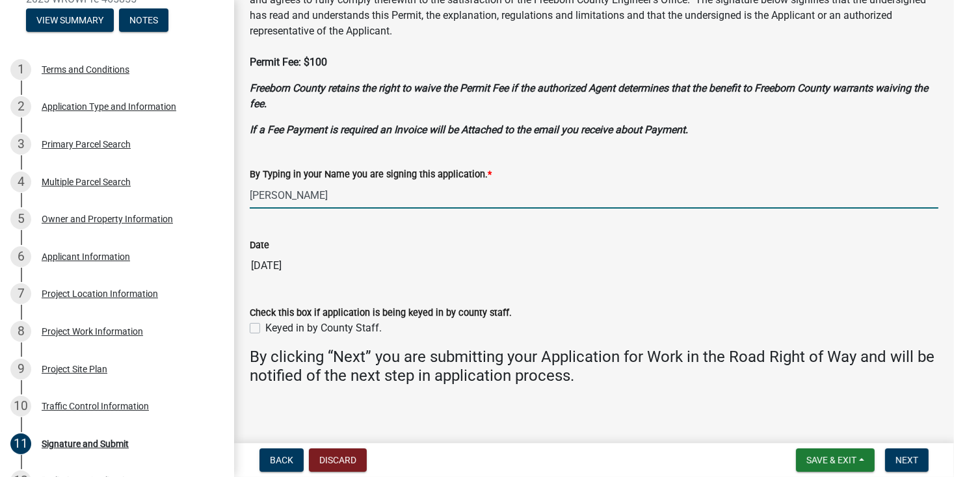
scroll to position [104, 0]
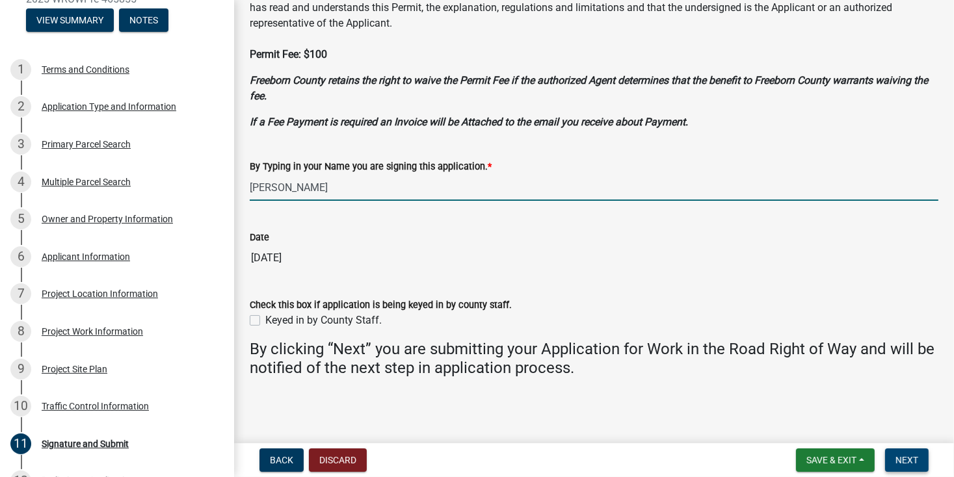
type input "[PERSON_NAME]"
click at [909, 462] on span "Next" at bounding box center [906, 460] width 23 height 10
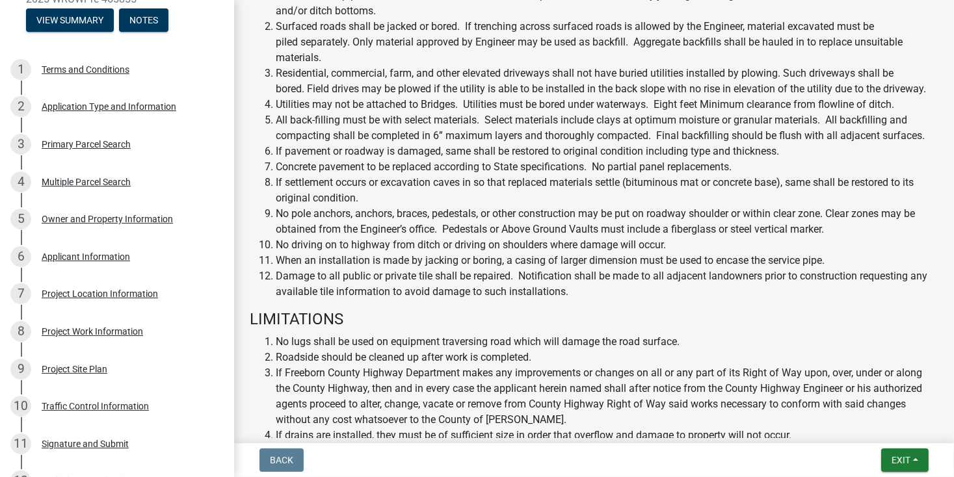
scroll to position [639, 0]
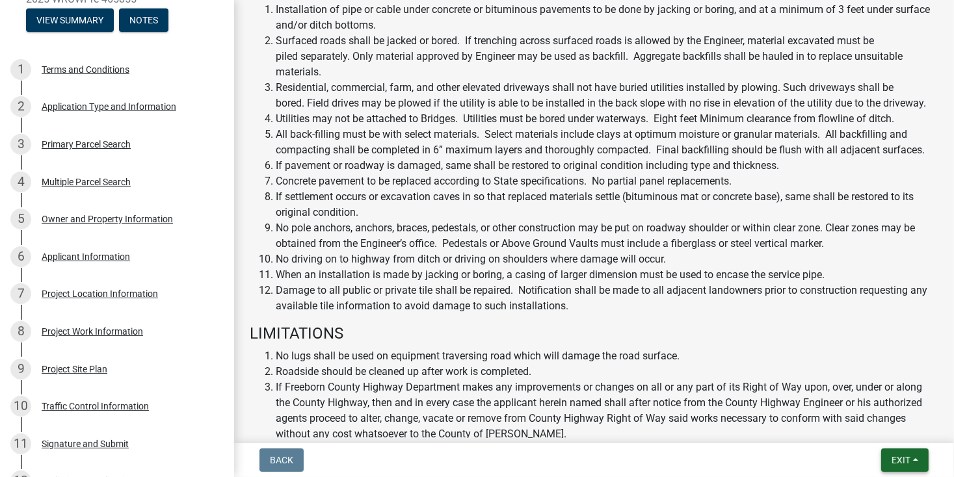
click at [900, 459] on span "Exit" at bounding box center [900, 460] width 19 height 10
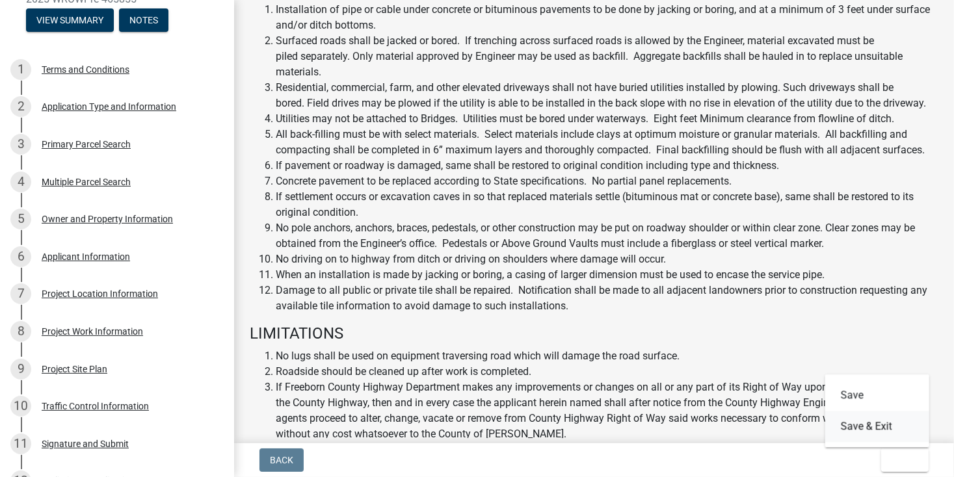
click at [857, 428] on button "Save & Exit" at bounding box center [877, 426] width 104 height 31
